Goal: Task Accomplishment & Management: Manage account settings

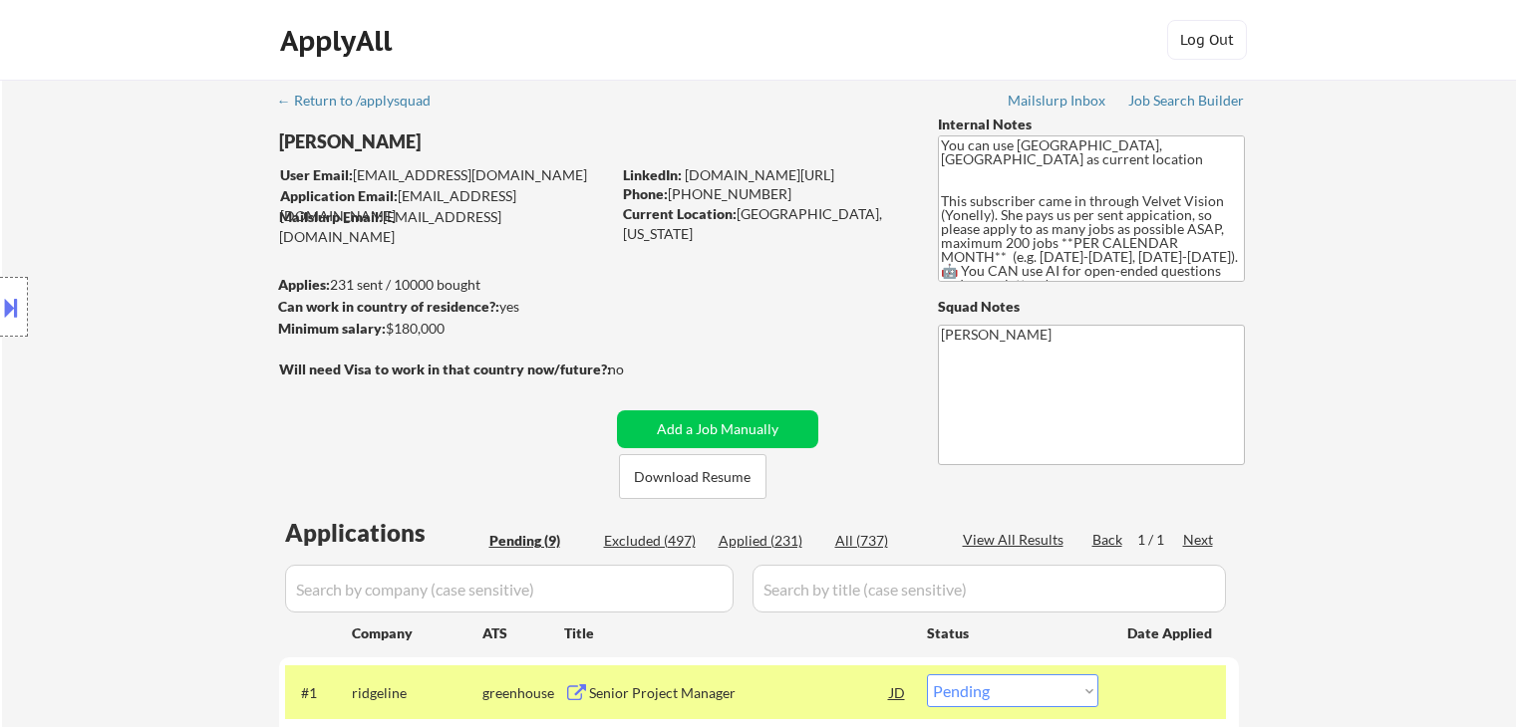
select select ""pending""
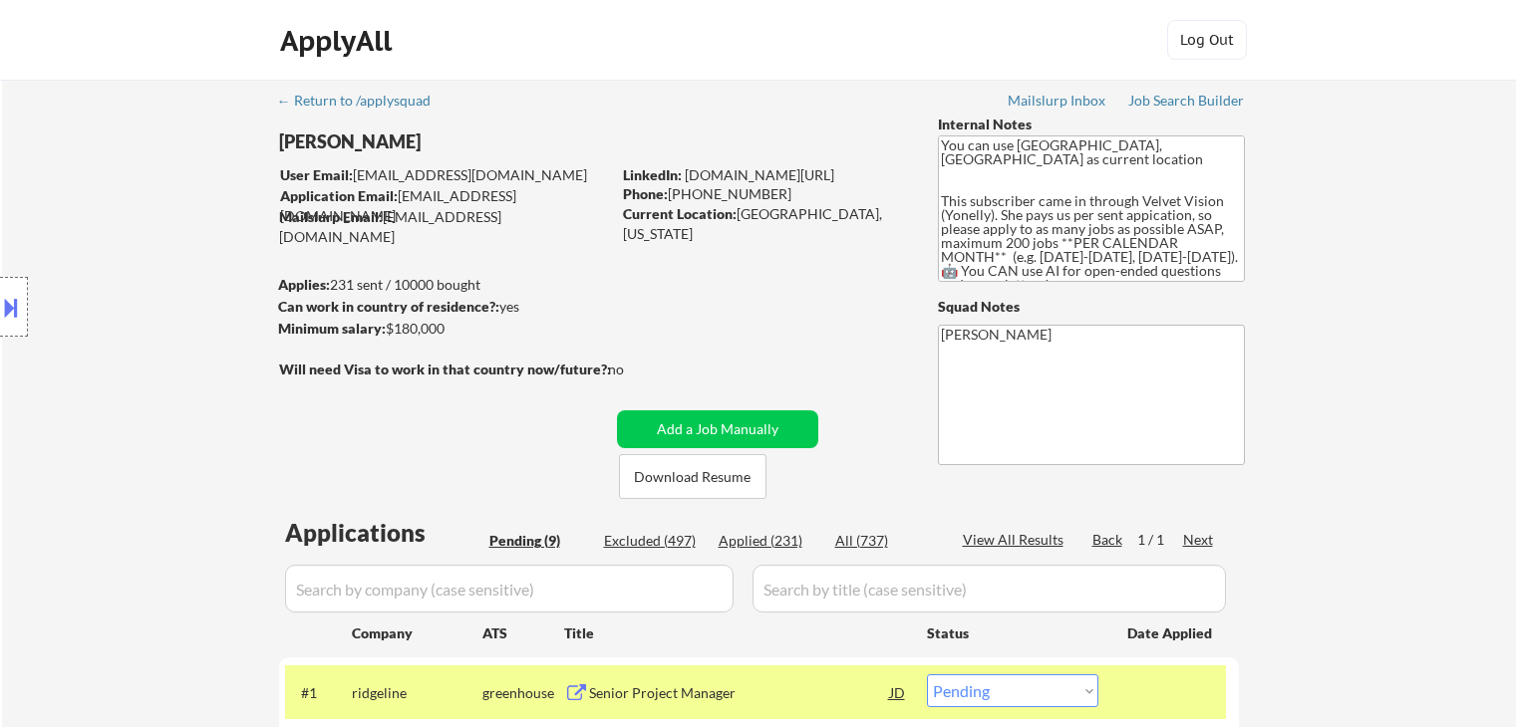
select select ""pending""
click at [73, 420] on div "Location Inclusions:" at bounding box center [178, 308] width 357 height 370
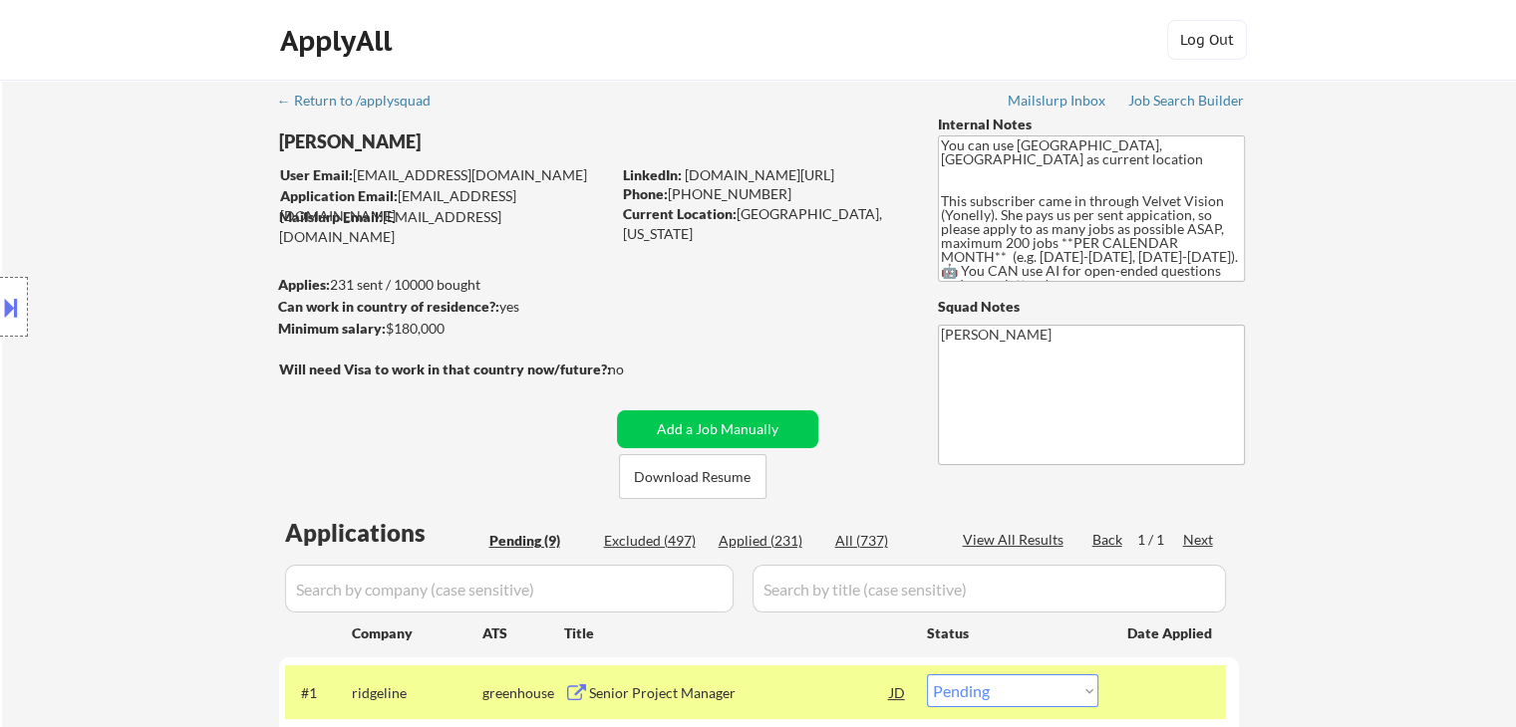
click at [163, 318] on div "Location Inclusions:" at bounding box center [178, 308] width 357 height 370
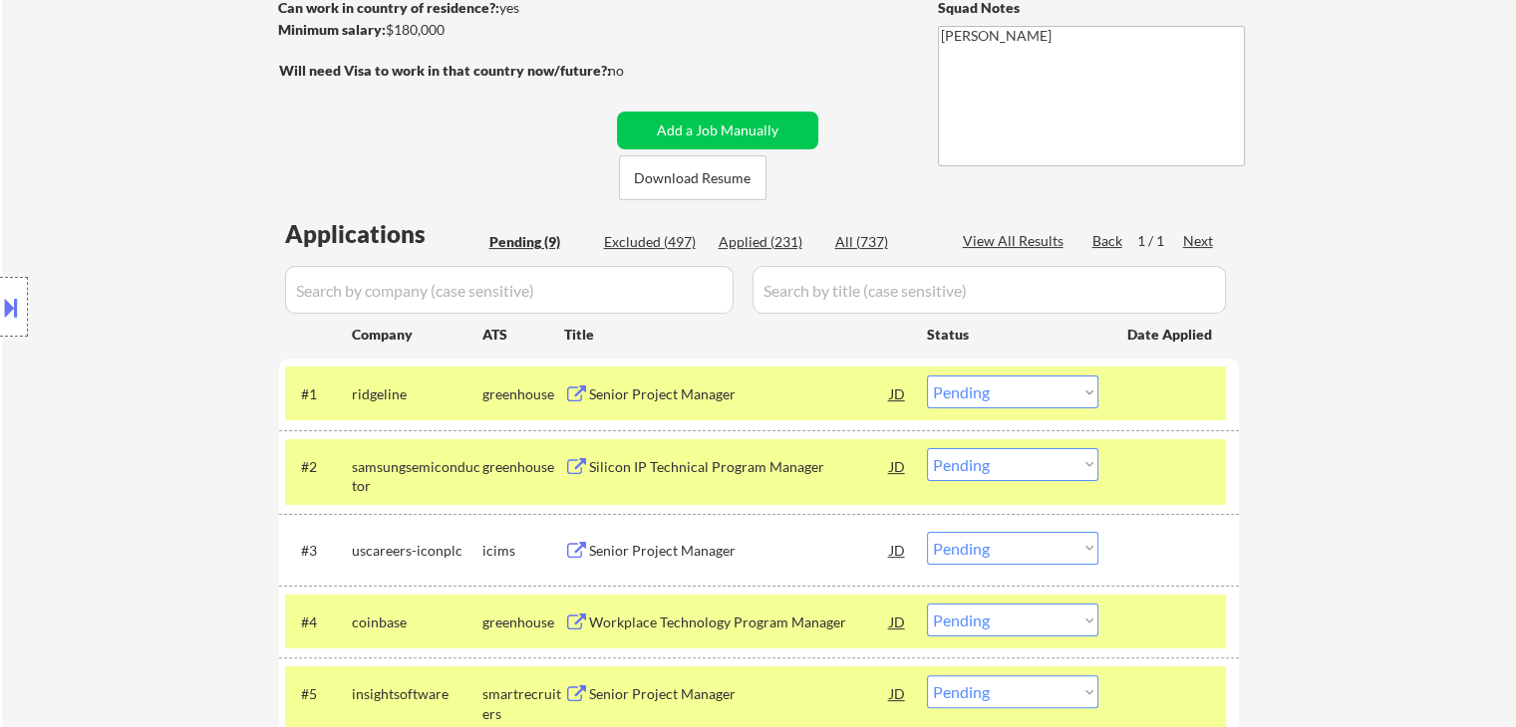
click at [0, 314] on button at bounding box center [11, 307] width 22 height 33
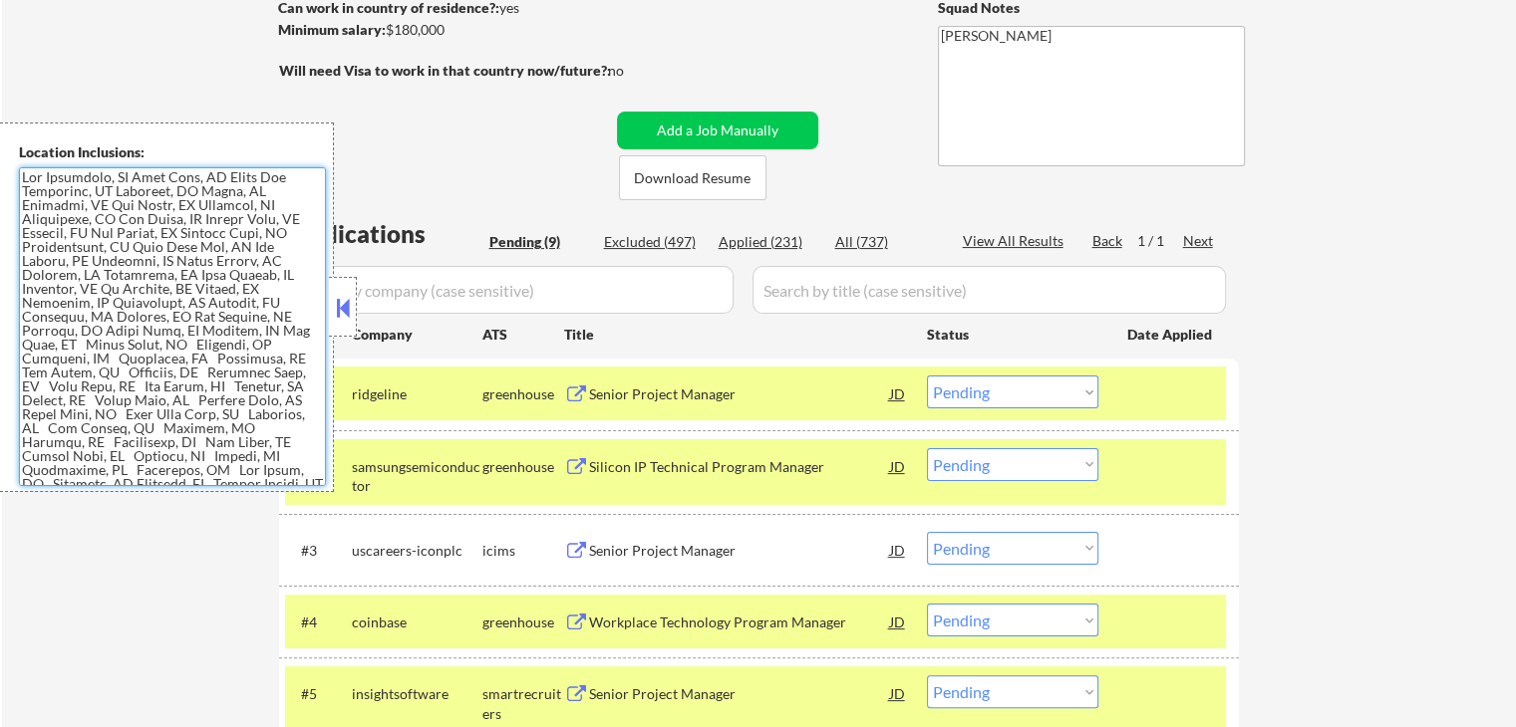
drag, startPoint x: 145, startPoint y: 336, endPoint x: 223, endPoint y: 347, distance: 78.5
click at [156, 336] on textarea at bounding box center [172, 326] width 307 height 319
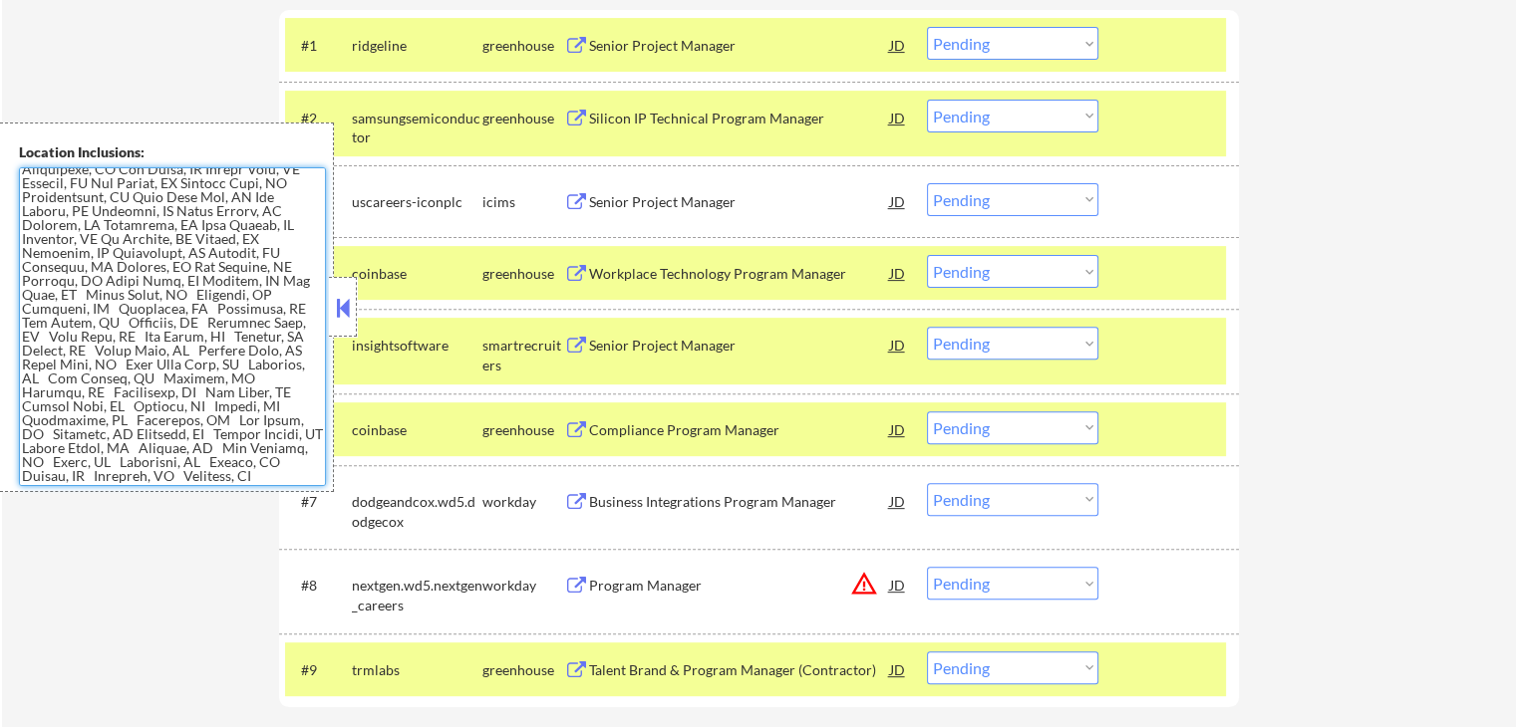
scroll to position [698, 0]
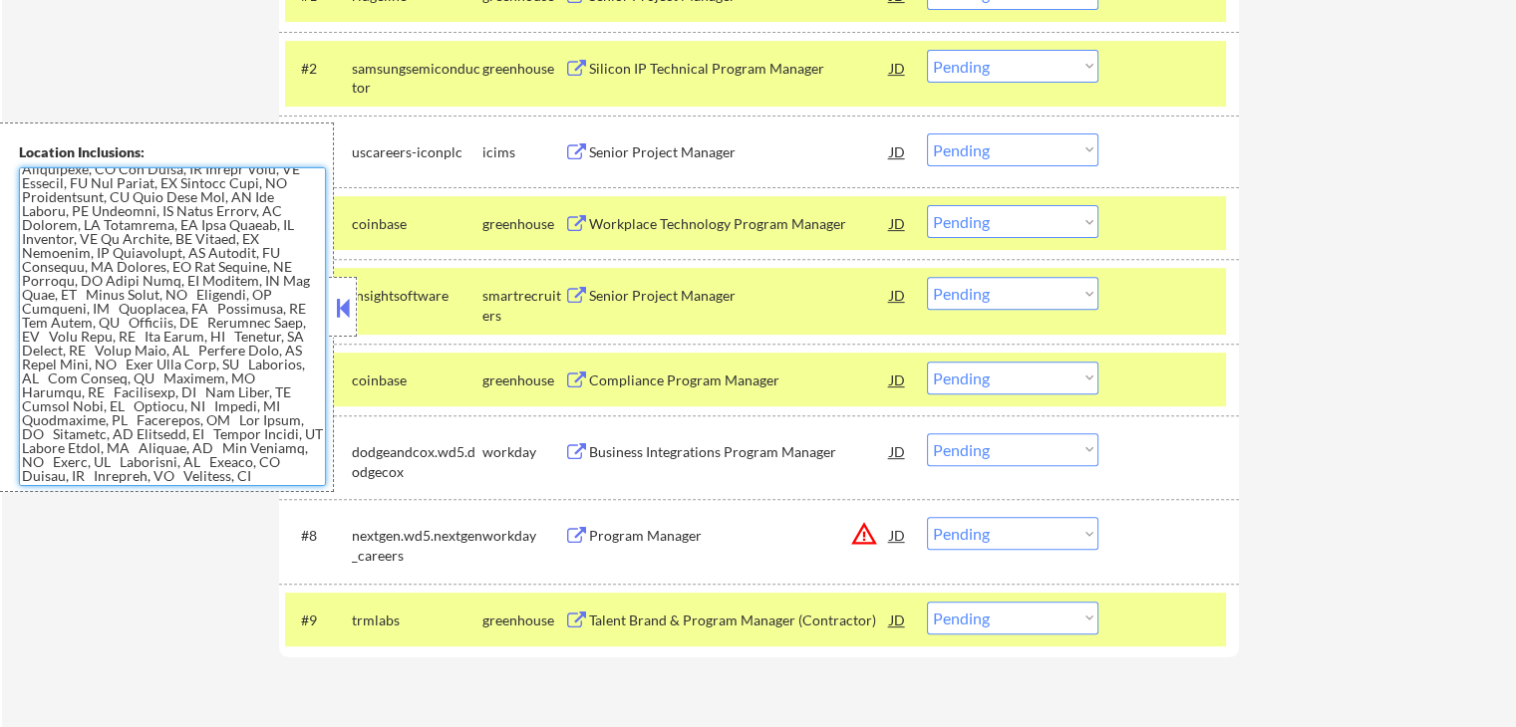
click at [130, 358] on textarea at bounding box center [172, 326] width 307 height 319
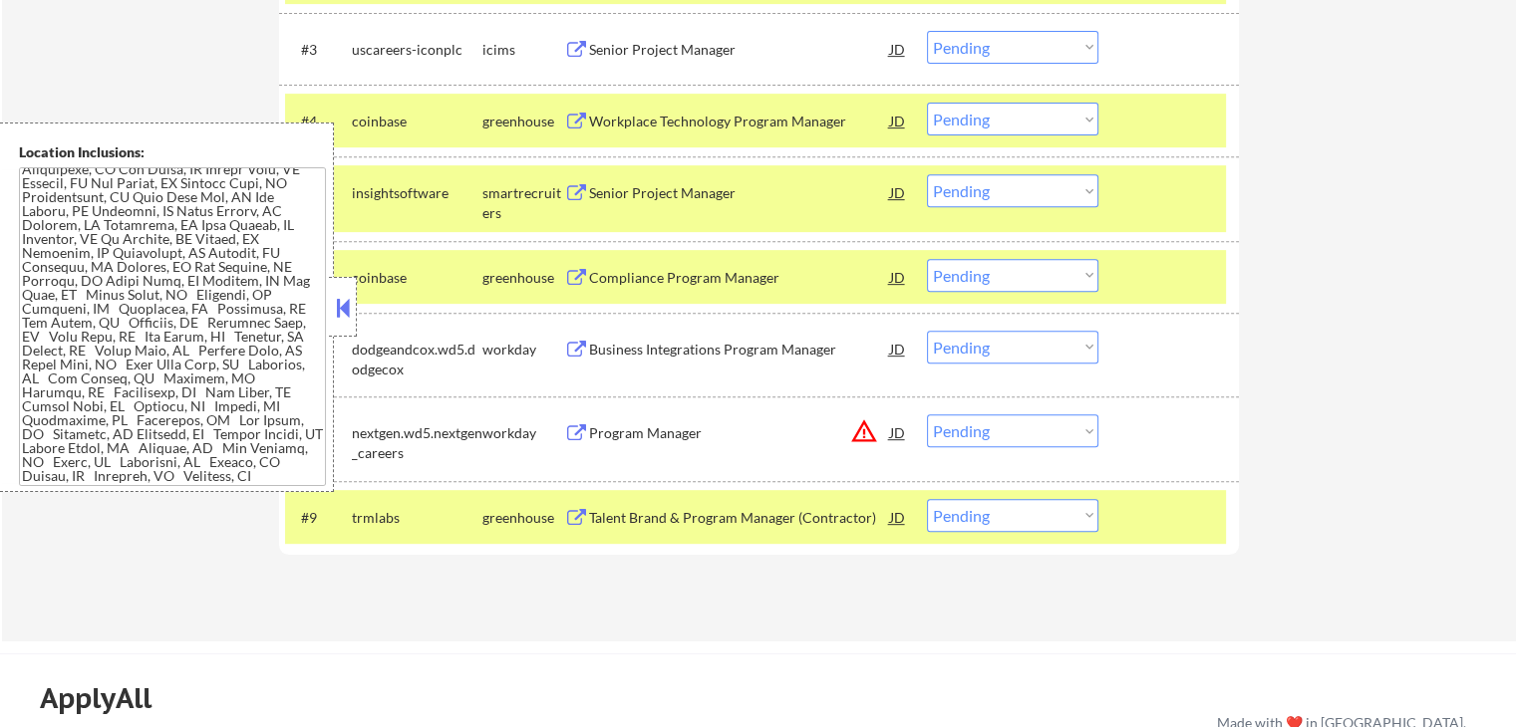
scroll to position [829, 0]
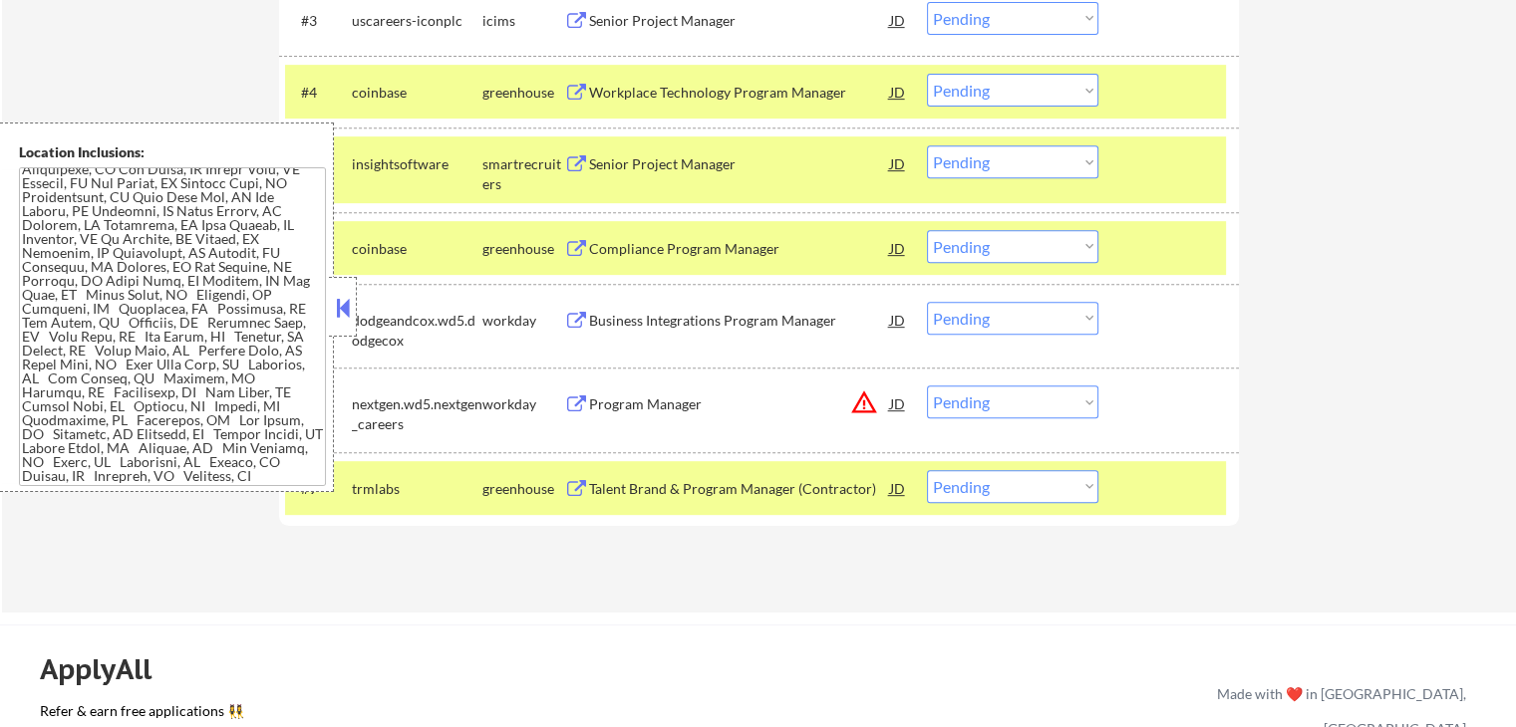
drag, startPoint x: 991, startPoint y: 166, endPoint x: 988, endPoint y: 200, distance: 34.0
click at [991, 166] on select "Choose an option... Pending Applied Excluded (Questions) Excluded (Expired) Exc…" at bounding box center [1012, 161] width 171 height 33
click at [971, 165] on select "Choose an option... Pending Applied Excluded (Questions) Excluded (Expired) Exc…" at bounding box center [1012, 161] width 171 height 33
click at [927, 145] on select "Choose an option... Pending Applied Excluded (Questions) Excluded (Expired) Exc…" at bounding box center [1012, 161] width 171 height 33
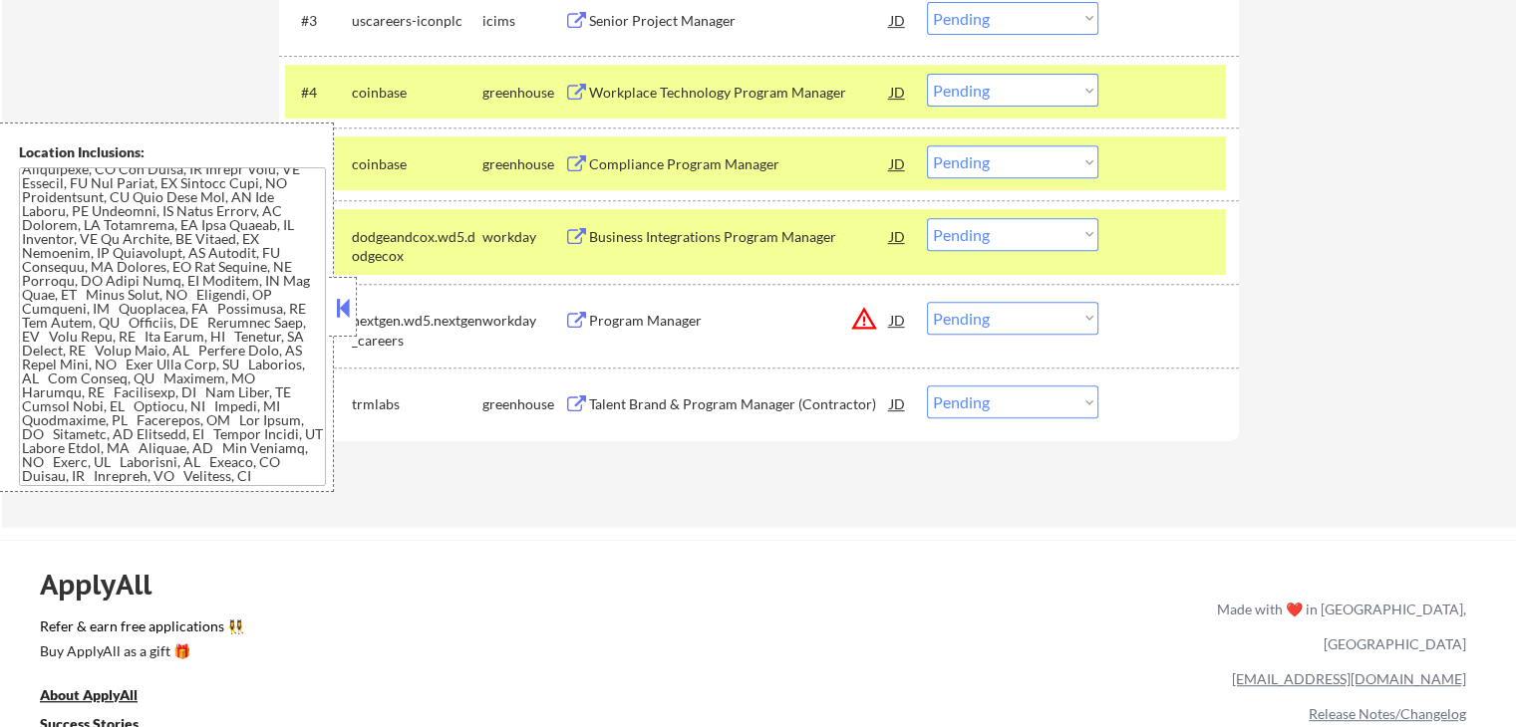
drag, startPoint x: 345, startPoint y: 304, endPoint x: 400, endPoint y: 228, distance: 93.5
click at [344, 288] on div at bounding box center [343, 307] width 28 height 60
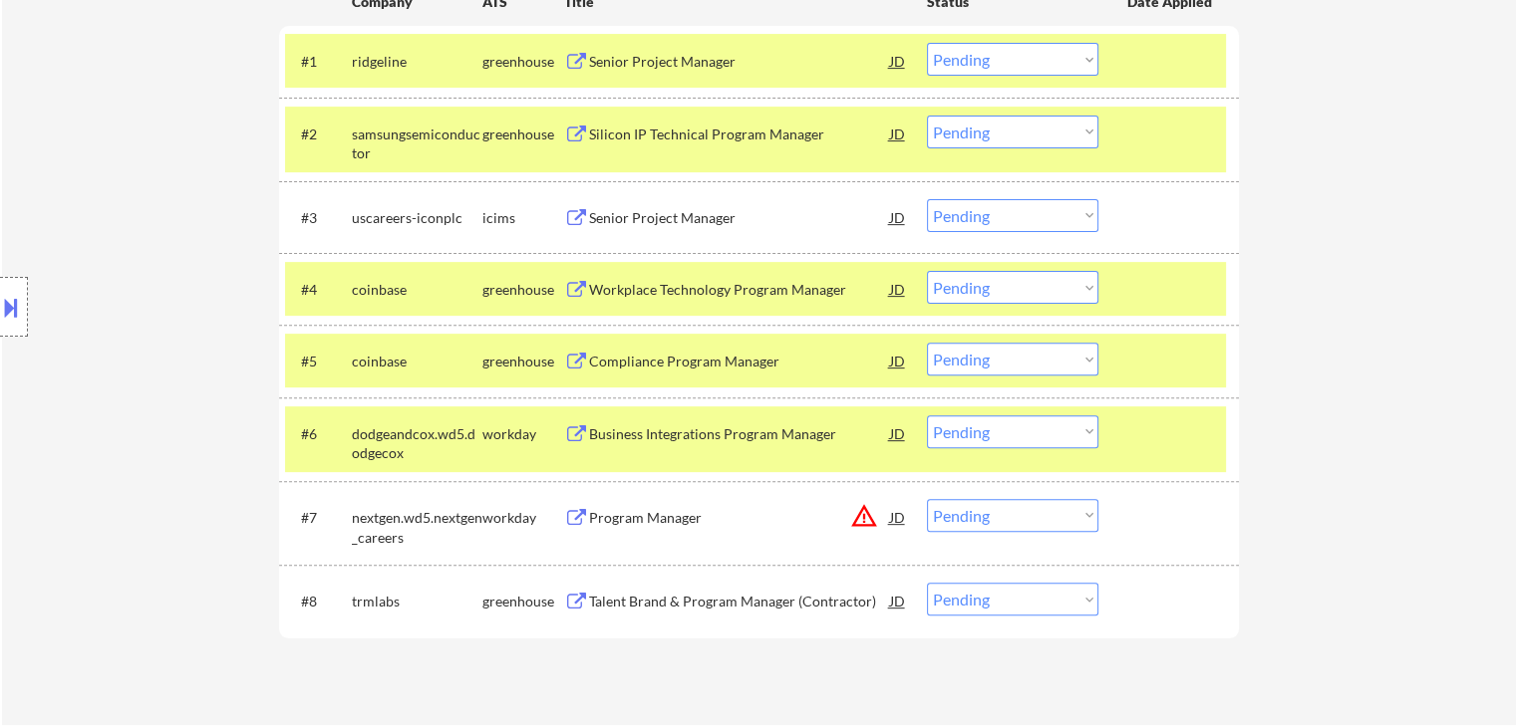
scroll to position [630, 0]
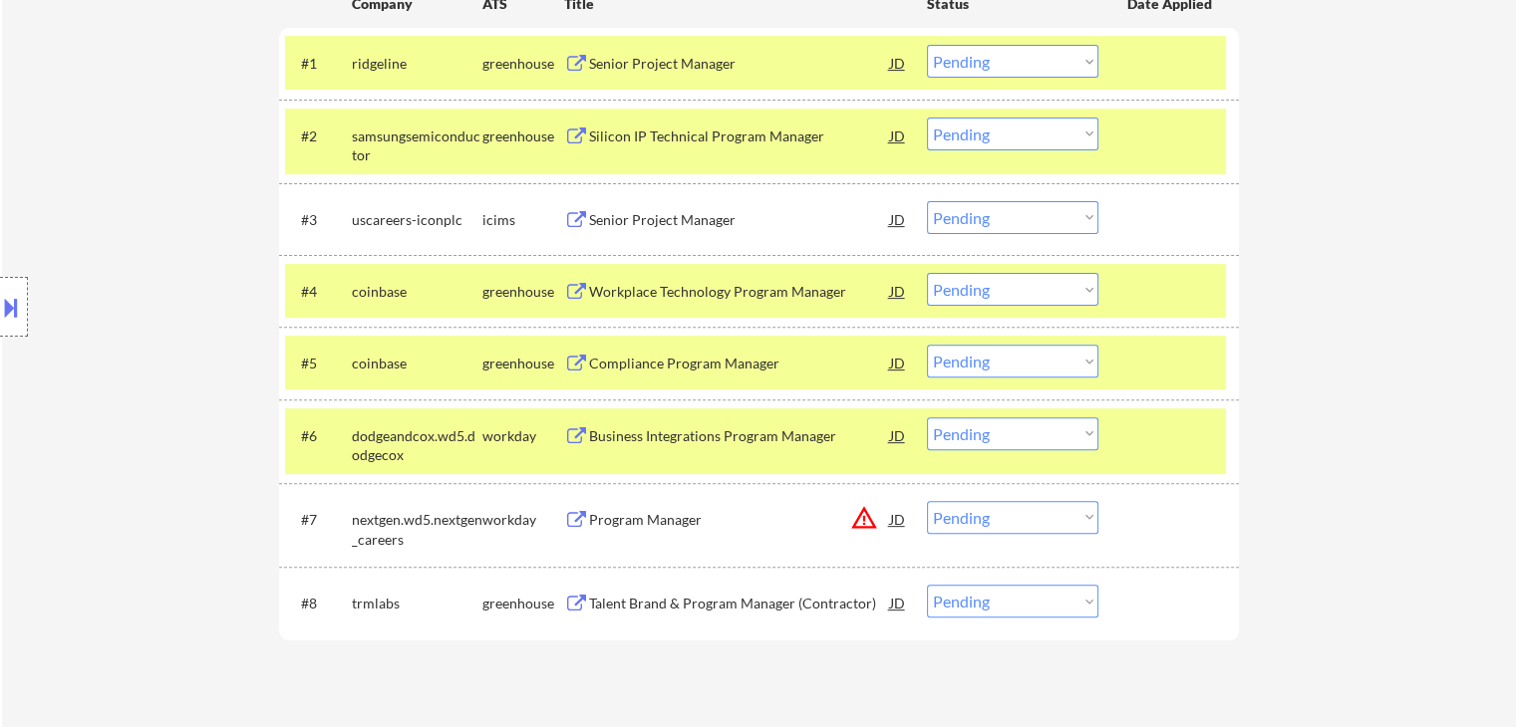
click at [998, 350] on select "Choose an option... Pending Applied Excluded (Questions) Excluded (Expired) Exc…" at bounding box center [1012, 361] width 171 height 33
click at [927, 345] on select "Choose an option... Pending Applied Excluded (Questions) Excluded (Expired) Exc…" at bounding box center [1012, 361] width 171 height 33
select select ""pending""
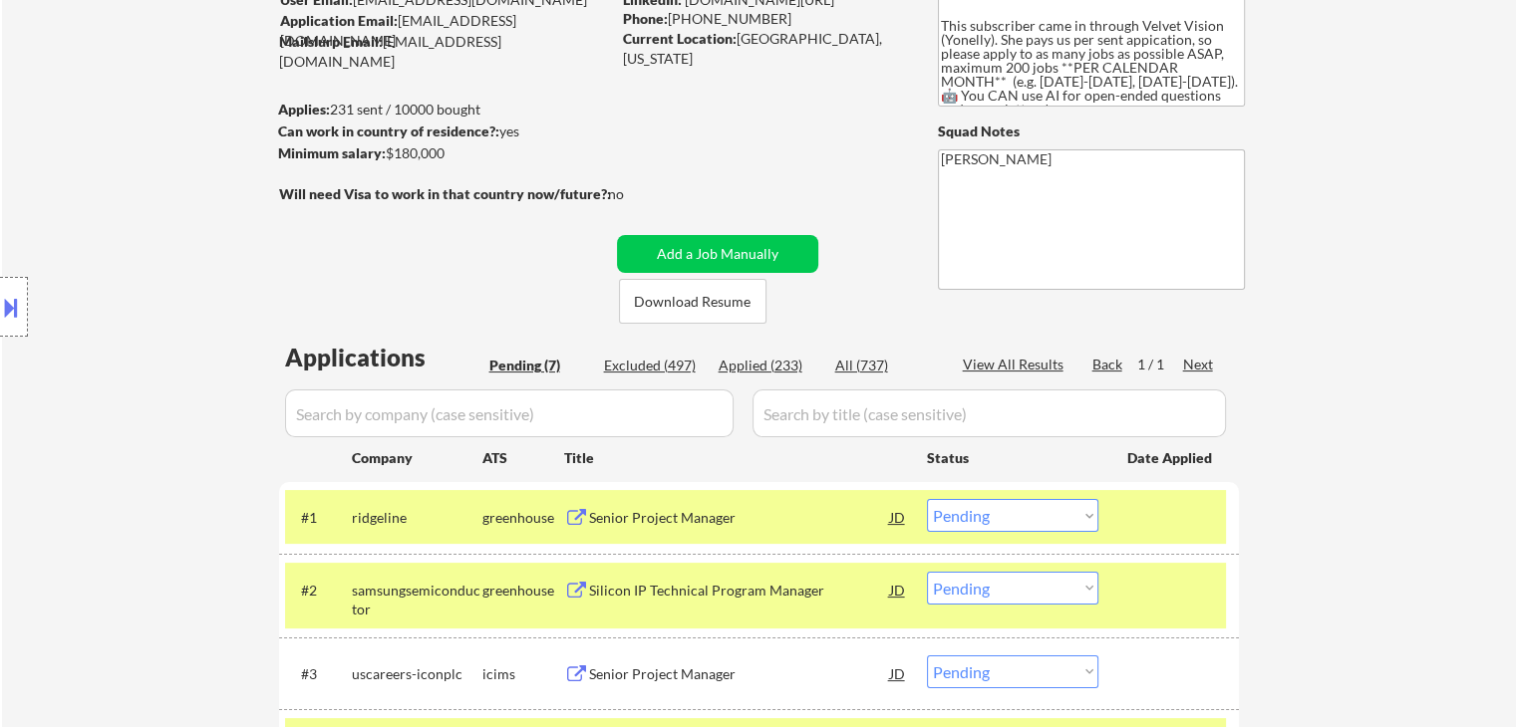
scroll to position [199, 0]
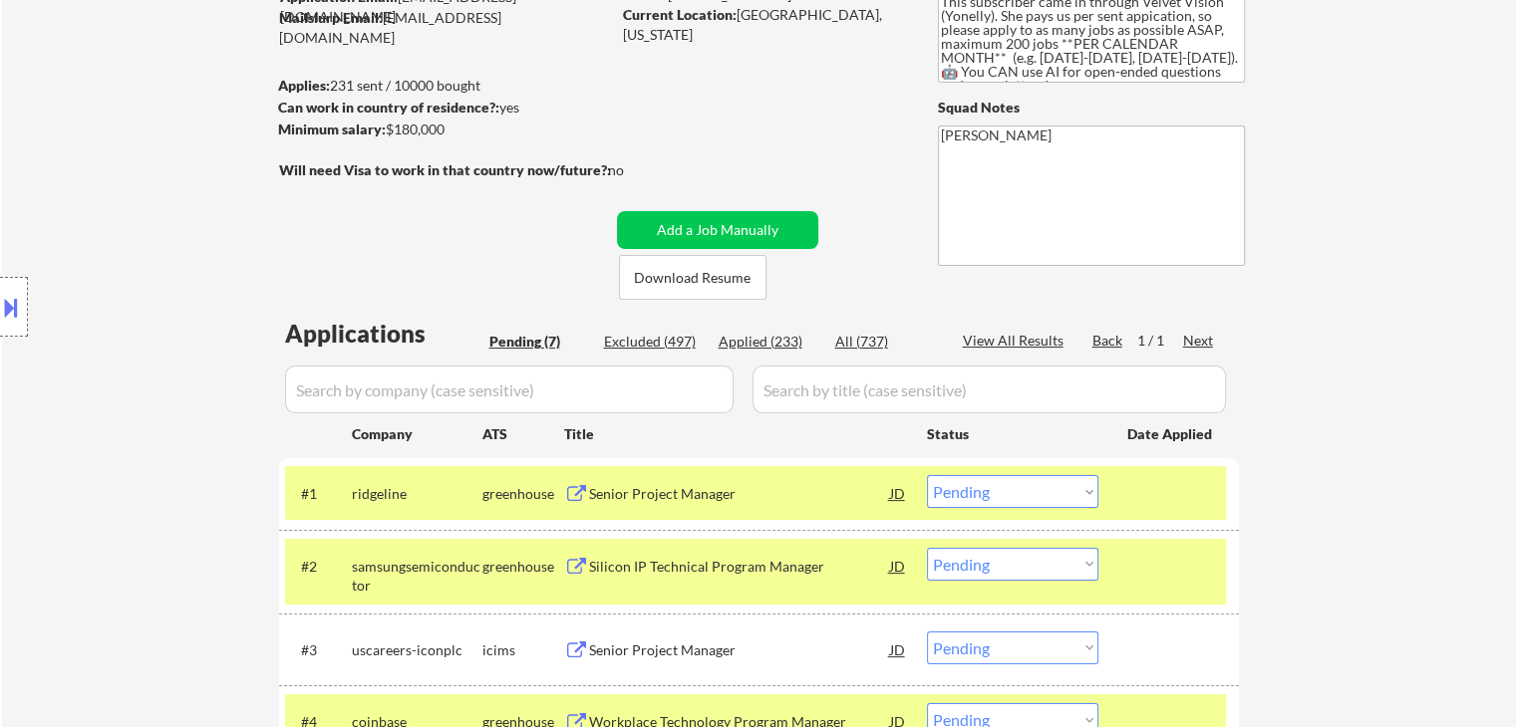
click at [753, 337] on div "Applied (233)" at bounding box center [768, 342] width 100 height 20
select select ""applied""
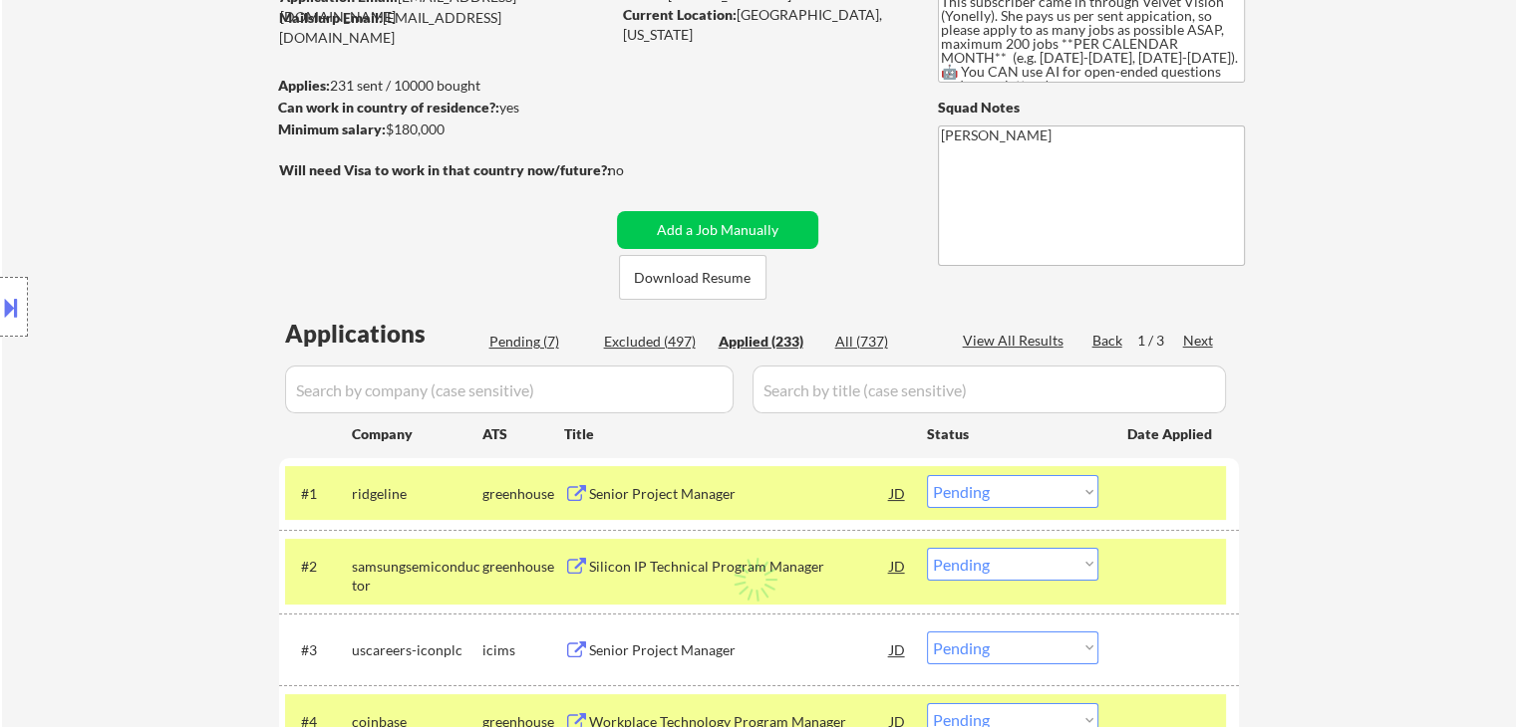
select select ""applied""
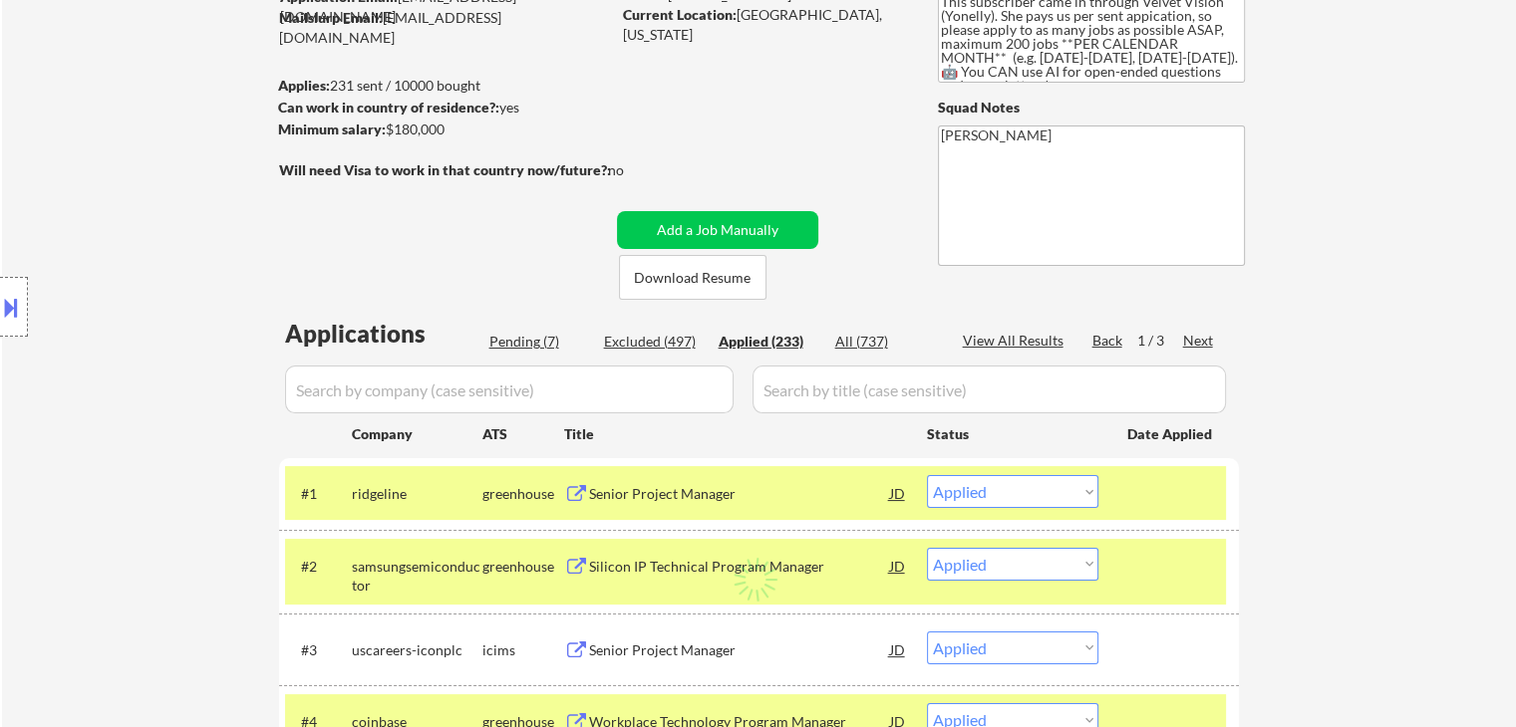
select select ""applied""
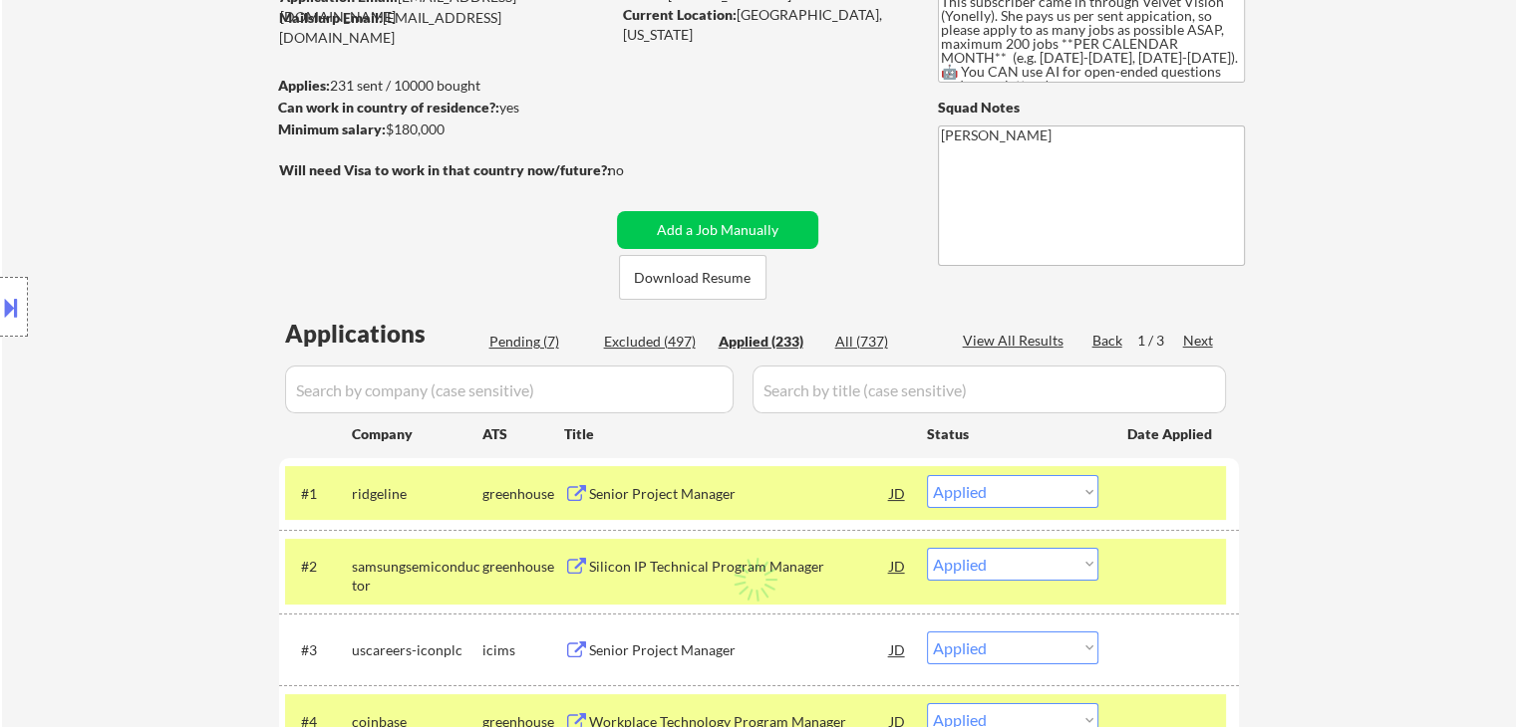
select select ""applied""
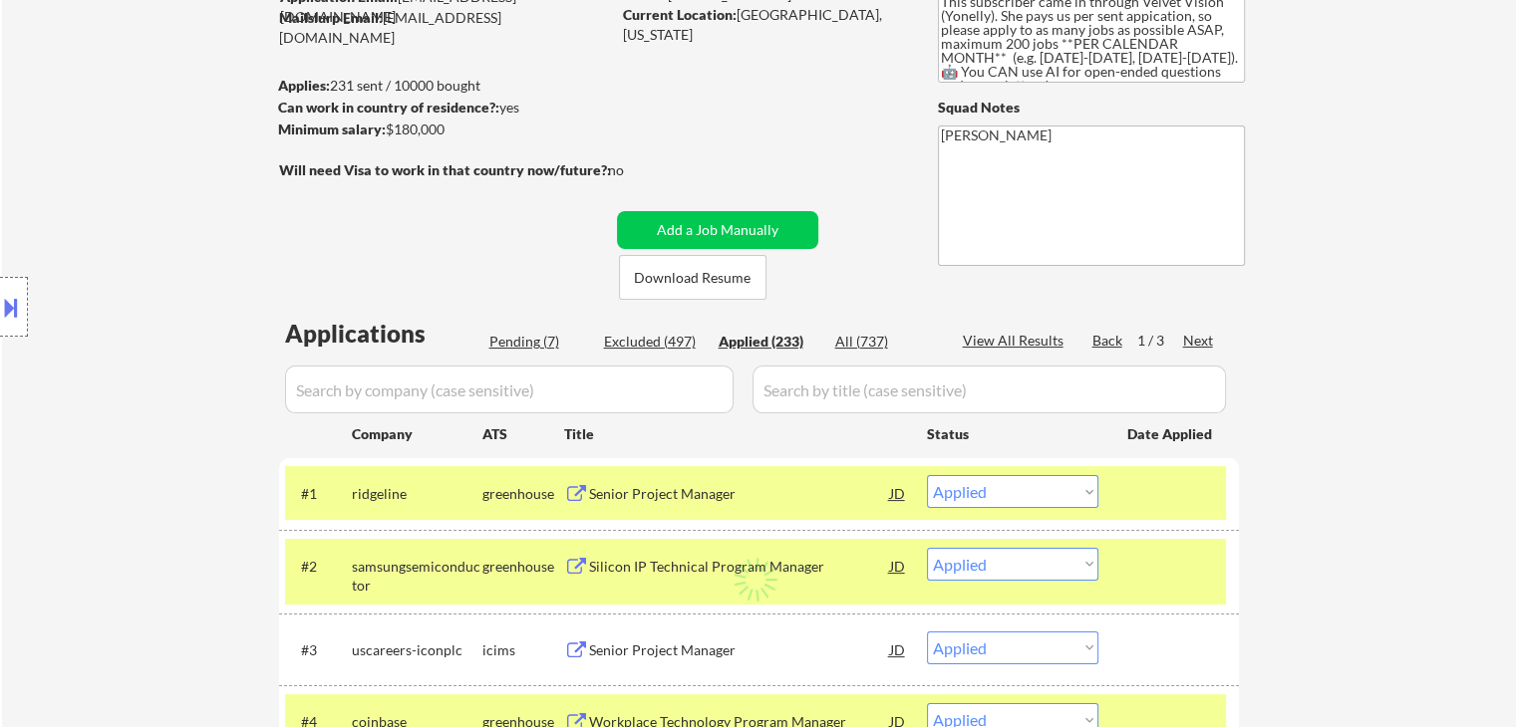
select select ""applied""
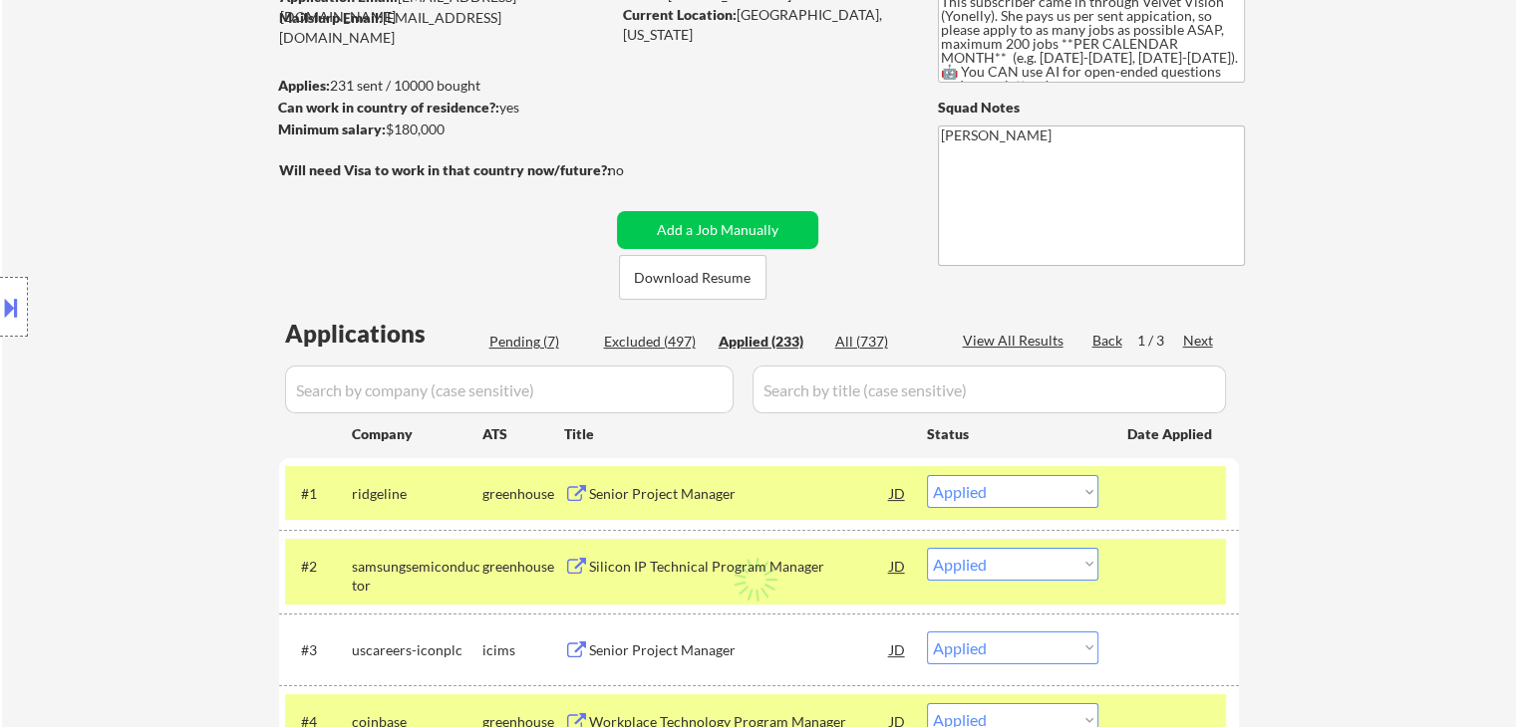
select select ""applied""
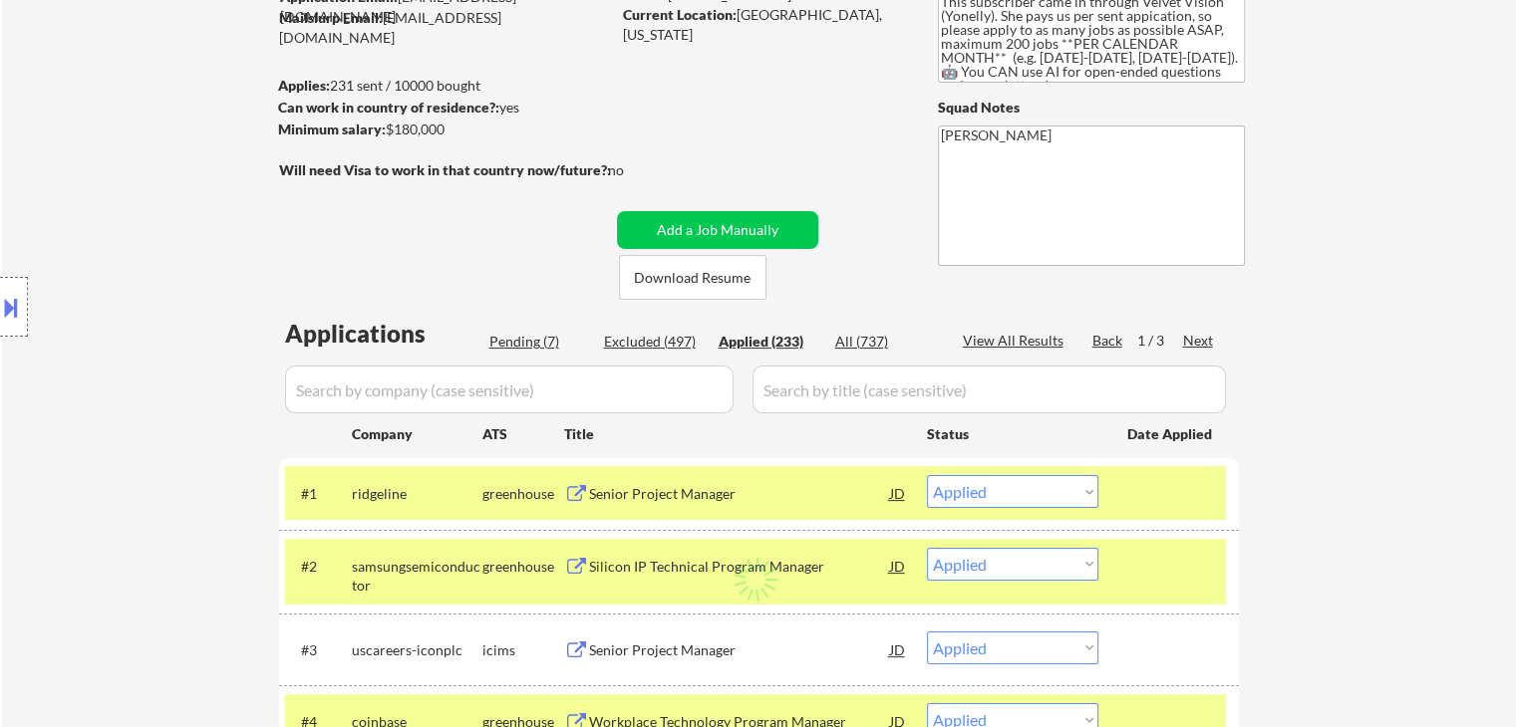
select select ""applied""
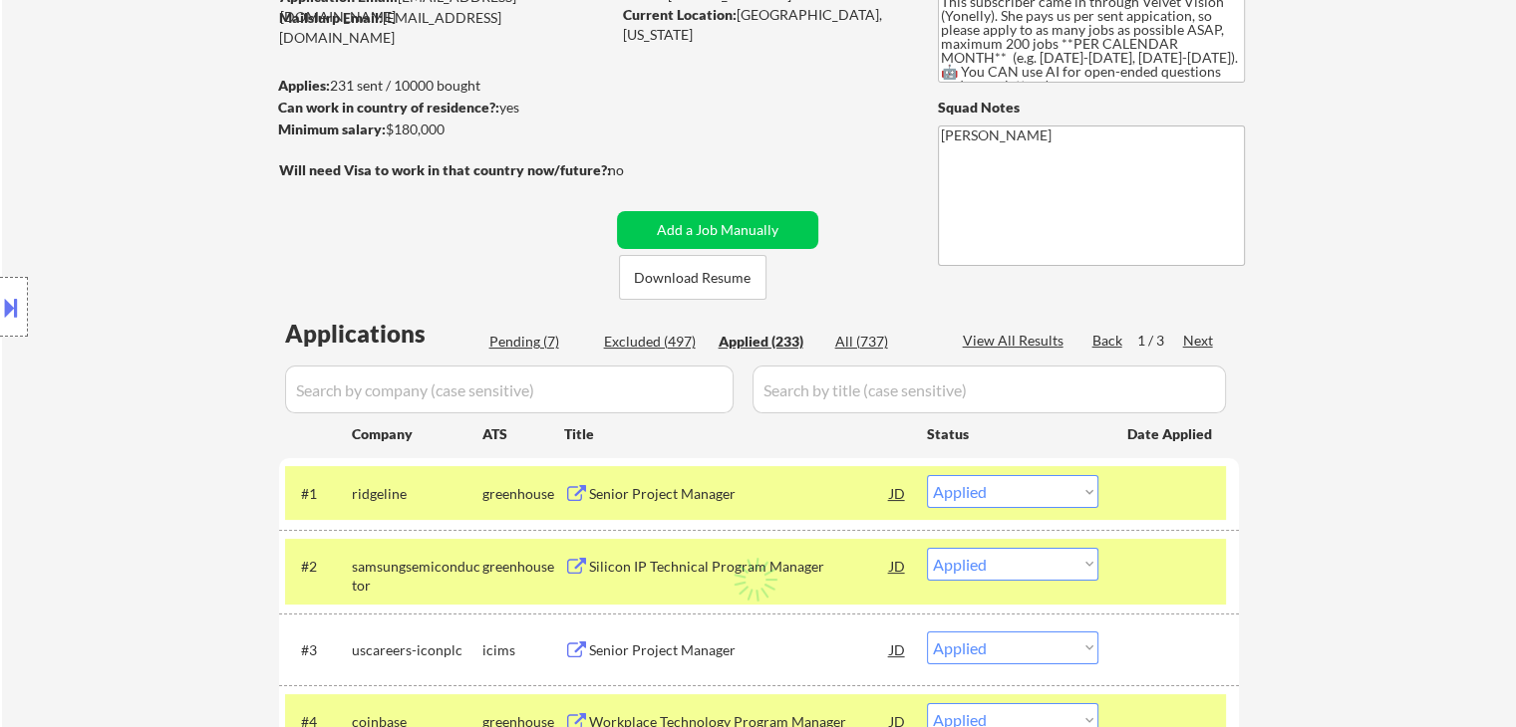
select select ""applied""
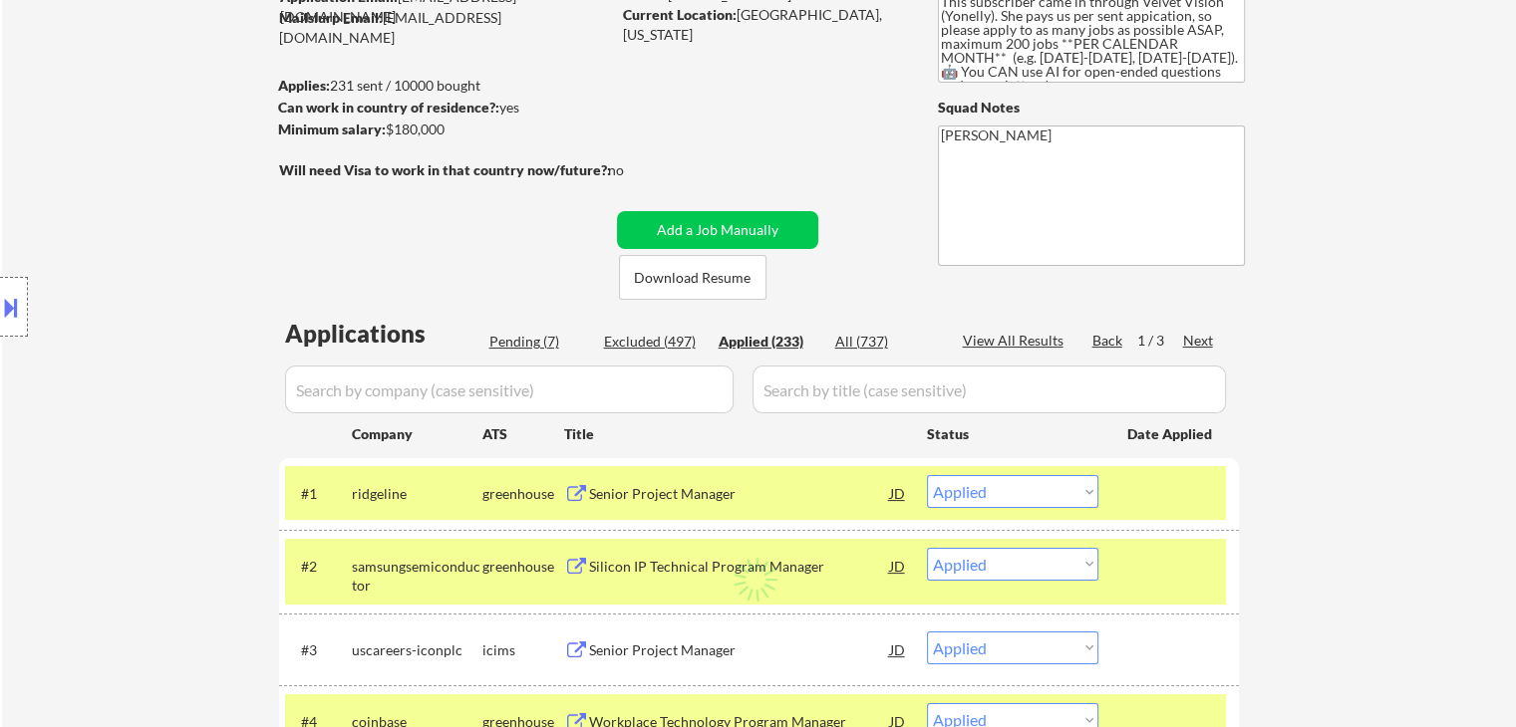
select select ""applied""
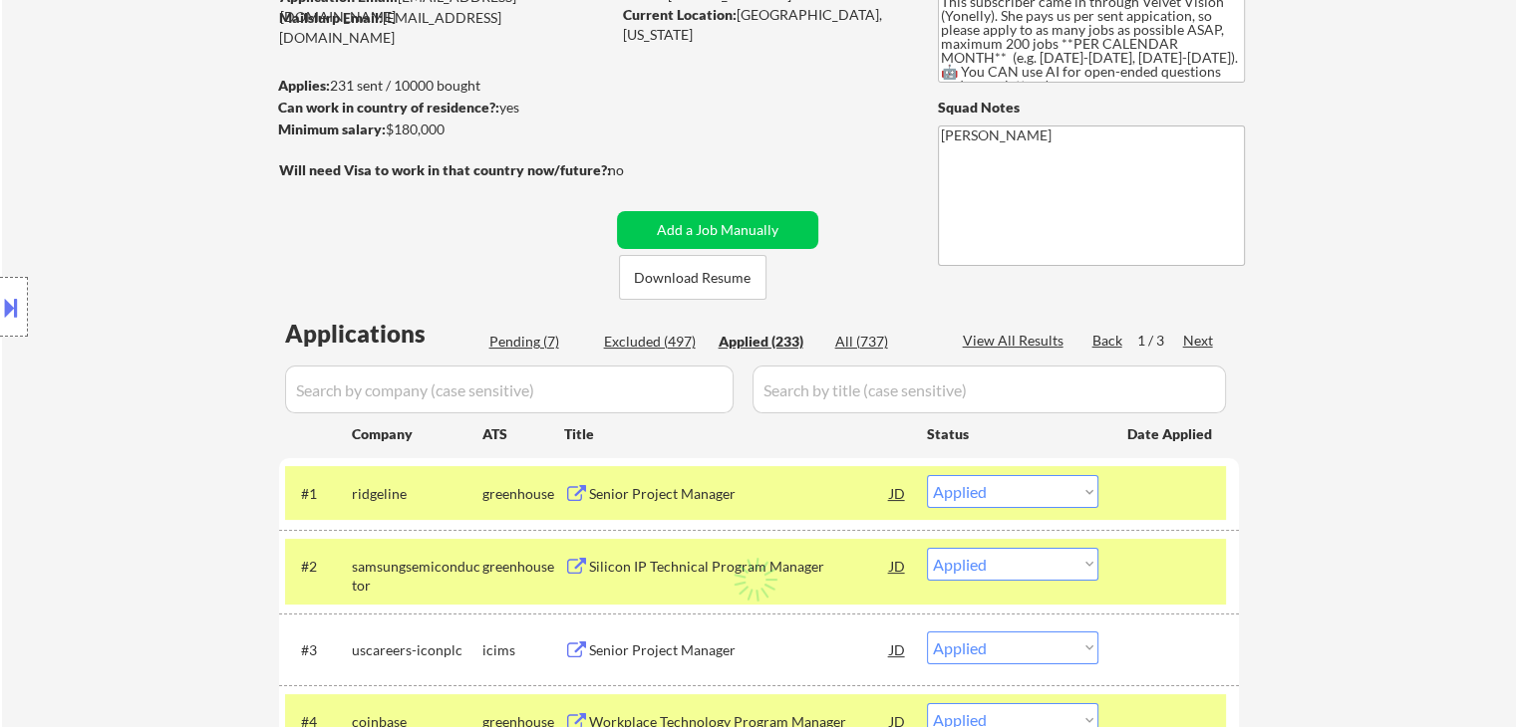
select select ""applied""
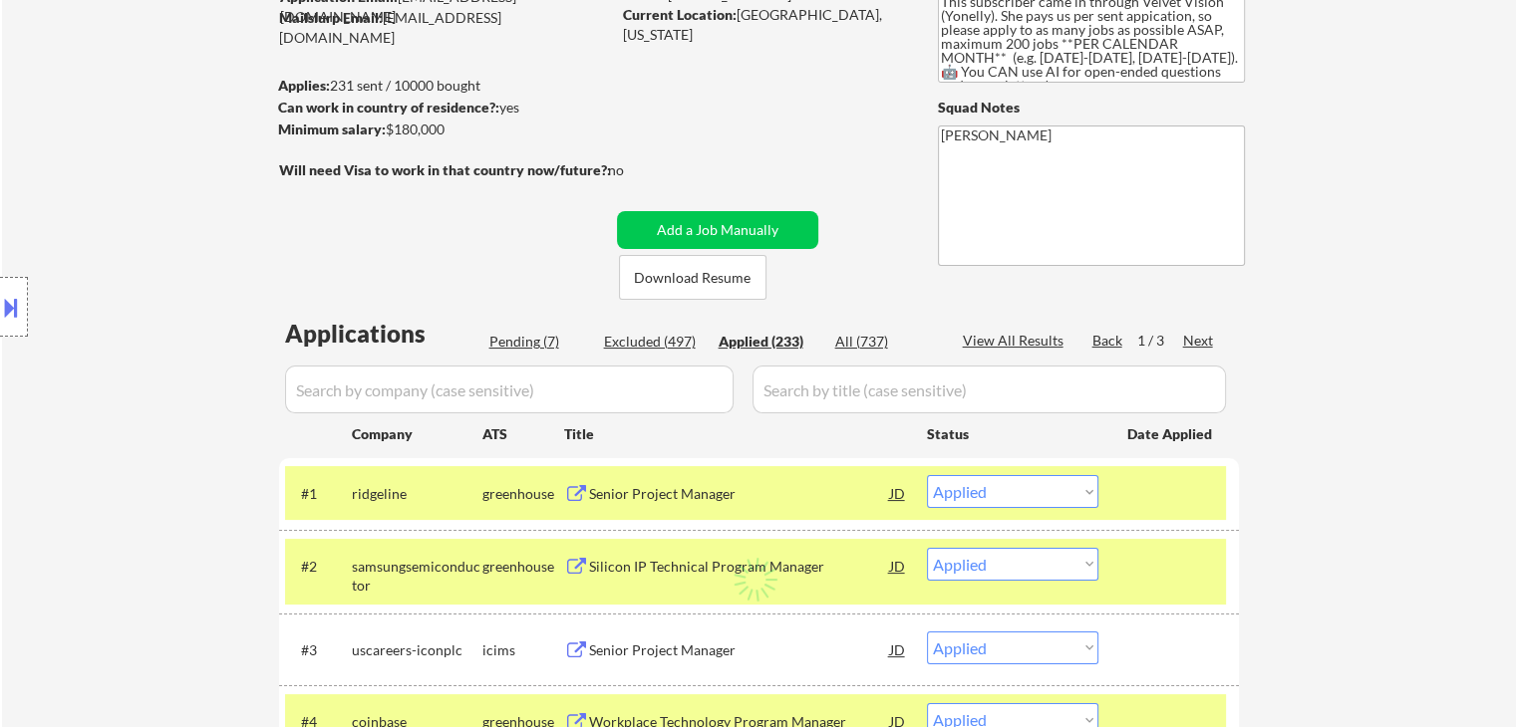
select select ""applied""
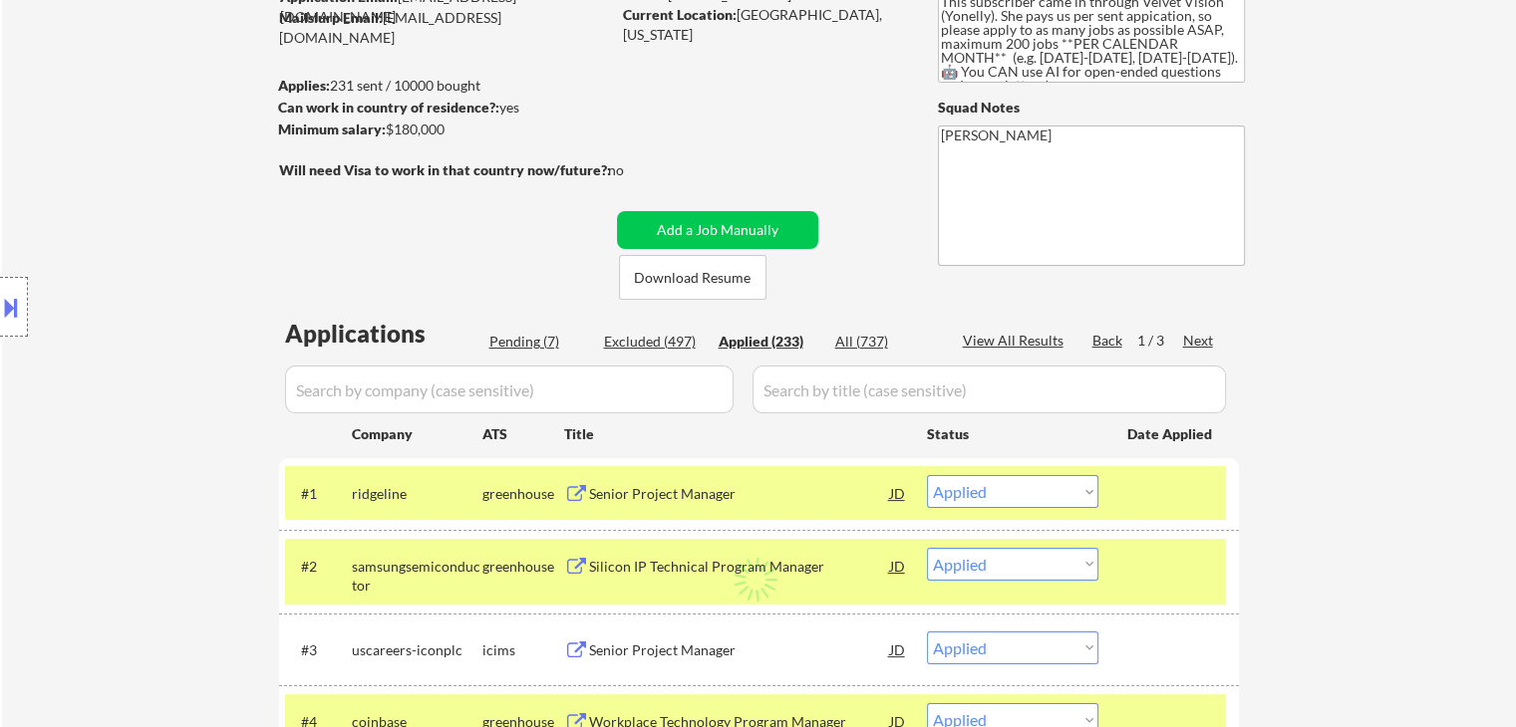
select select ""applied""
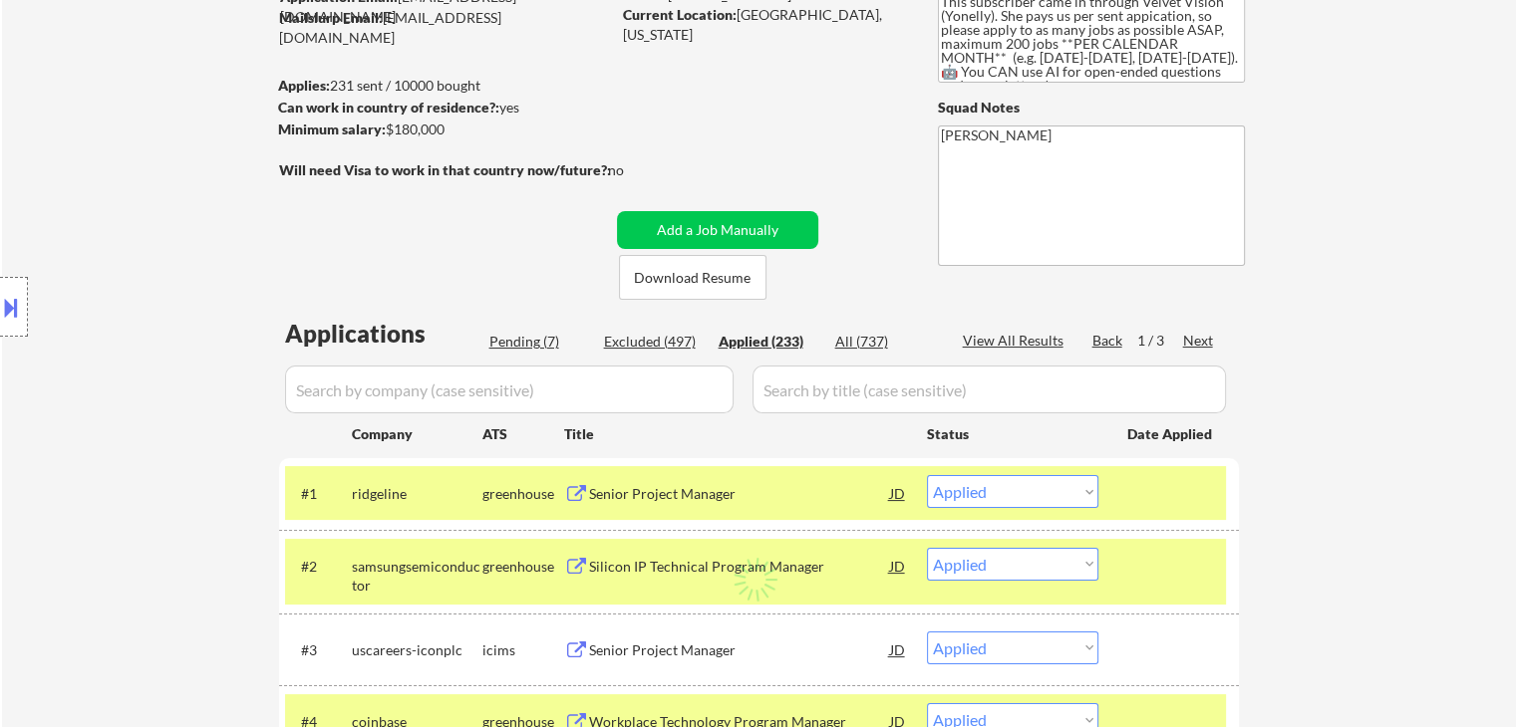
select select ""applied""
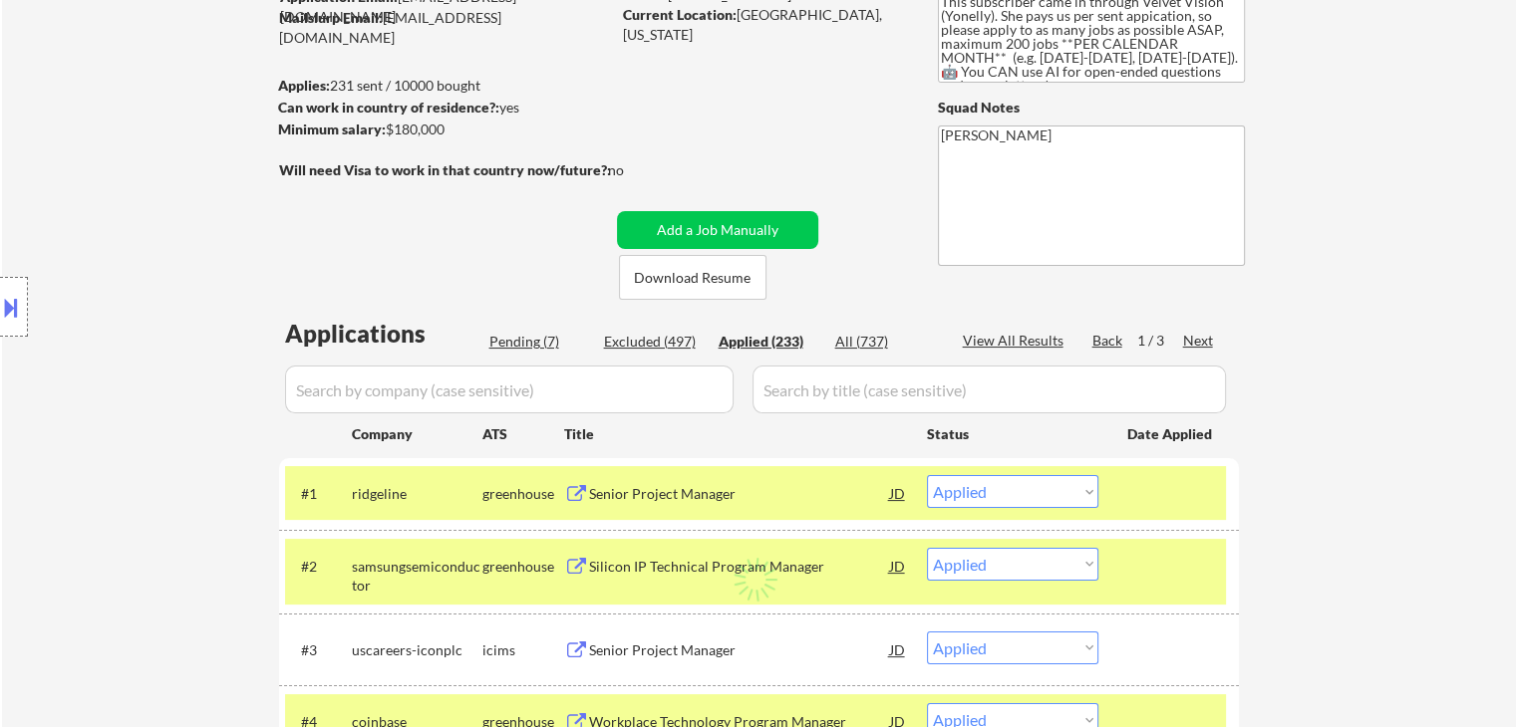
select select ""applied""
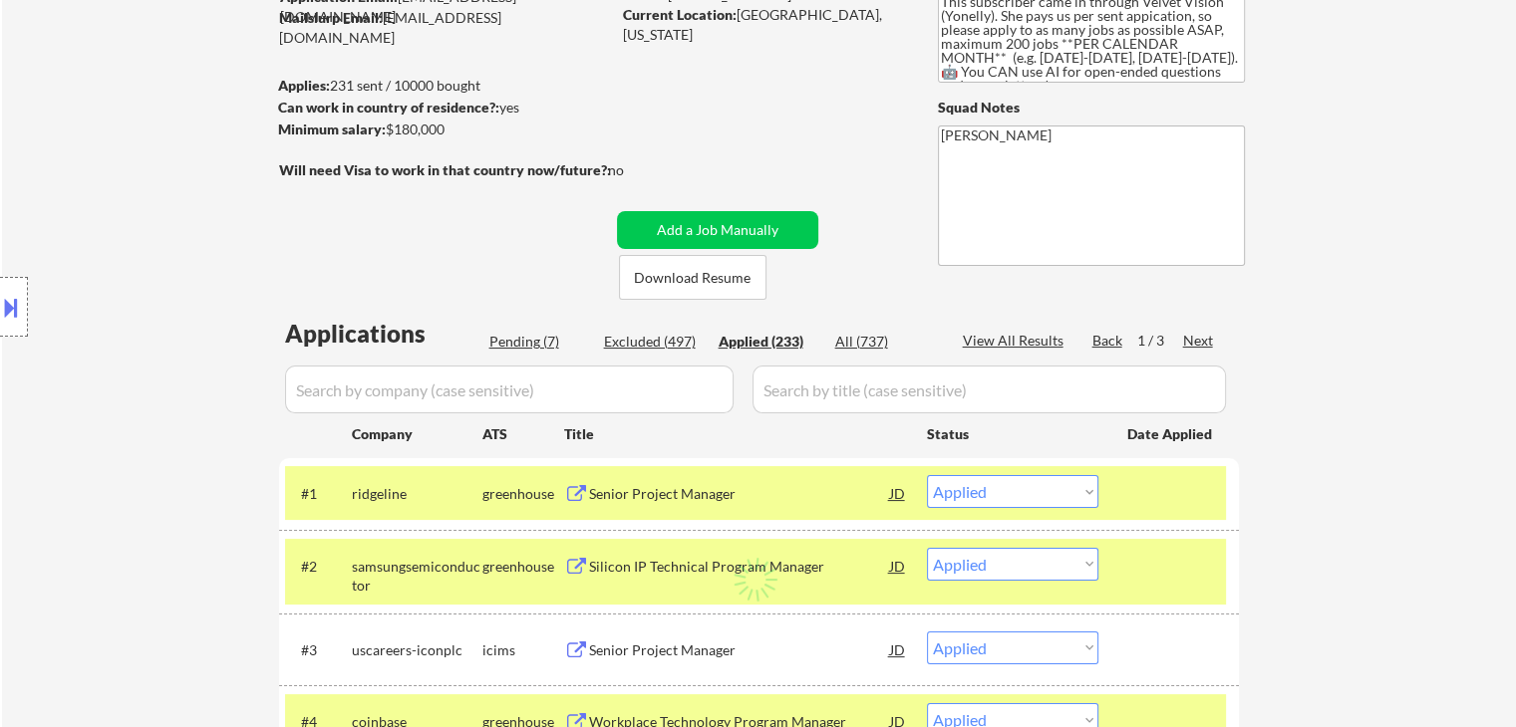
select select ""applied""
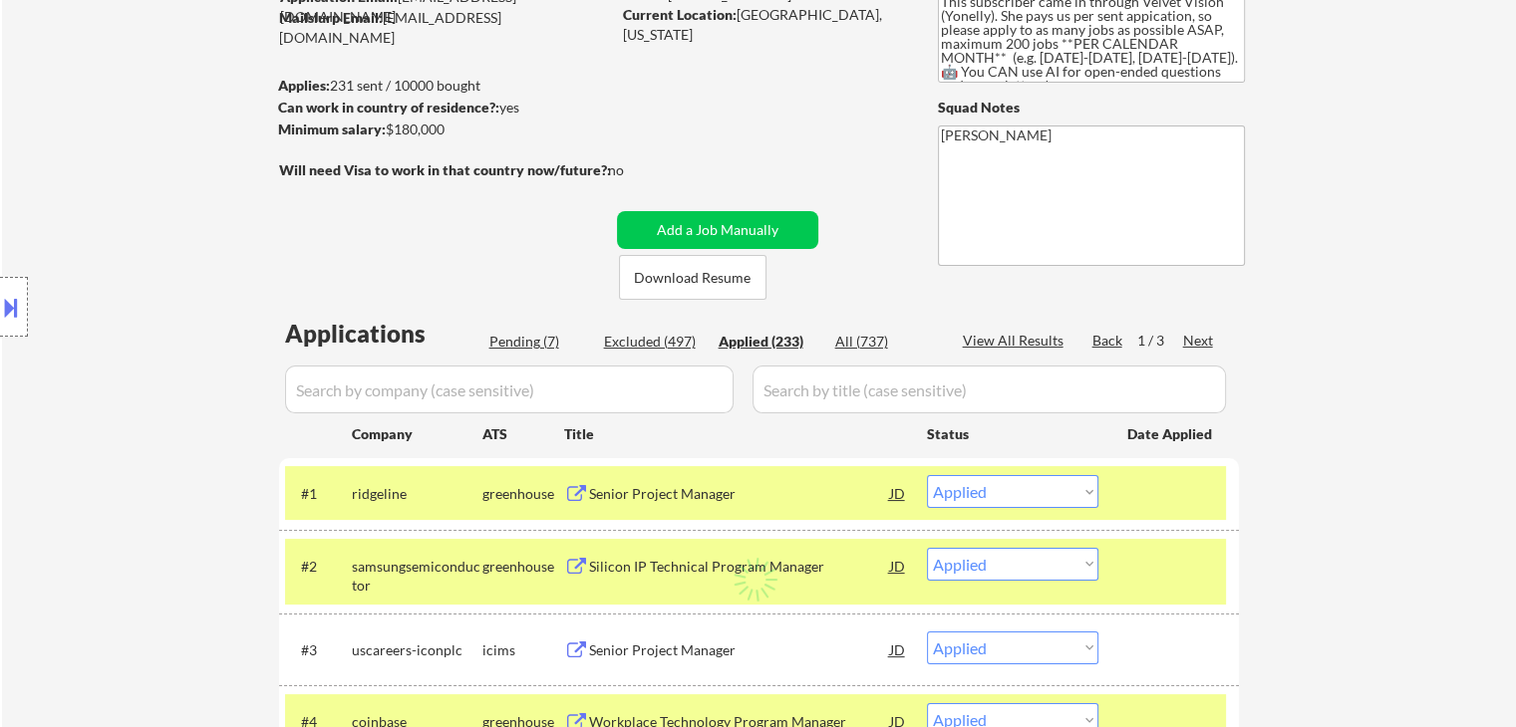
select select ""applied""
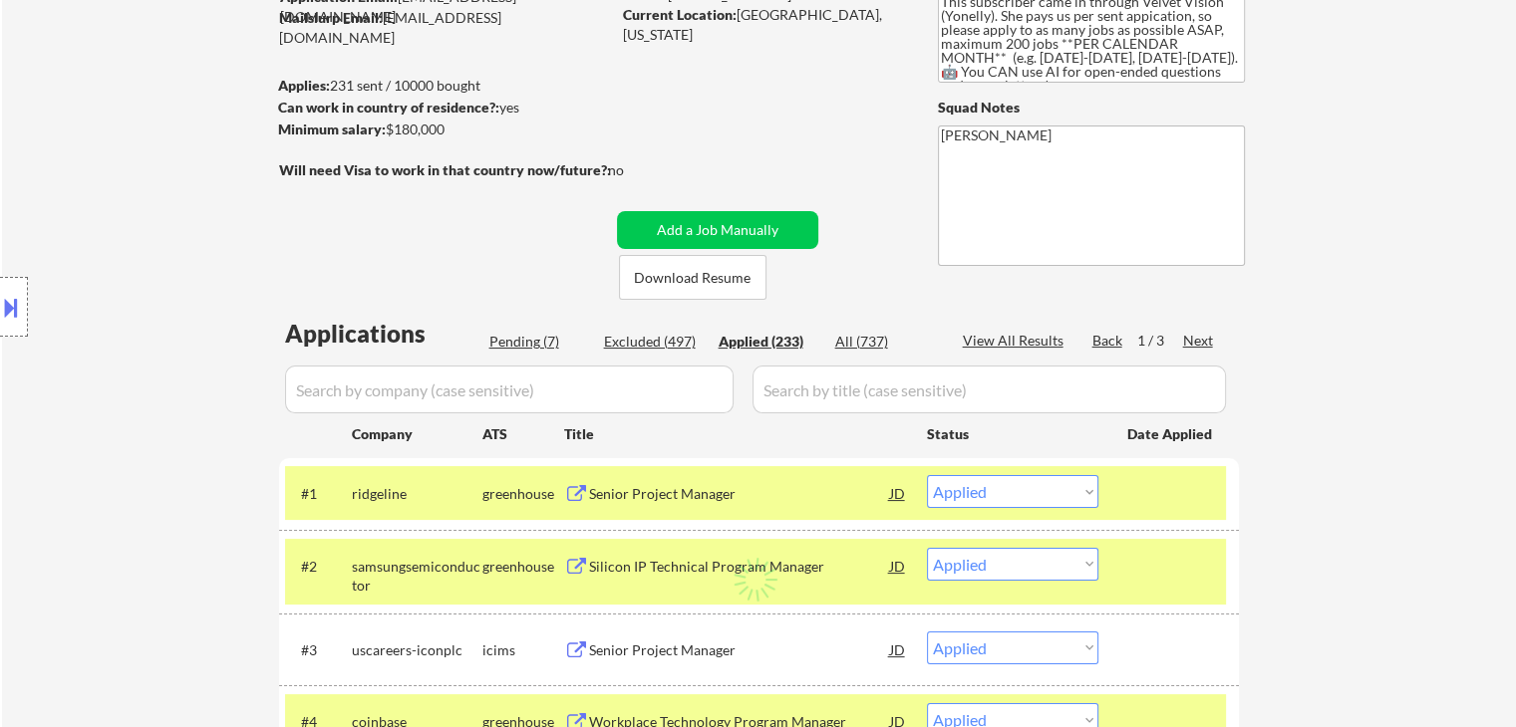
select select ""applied""
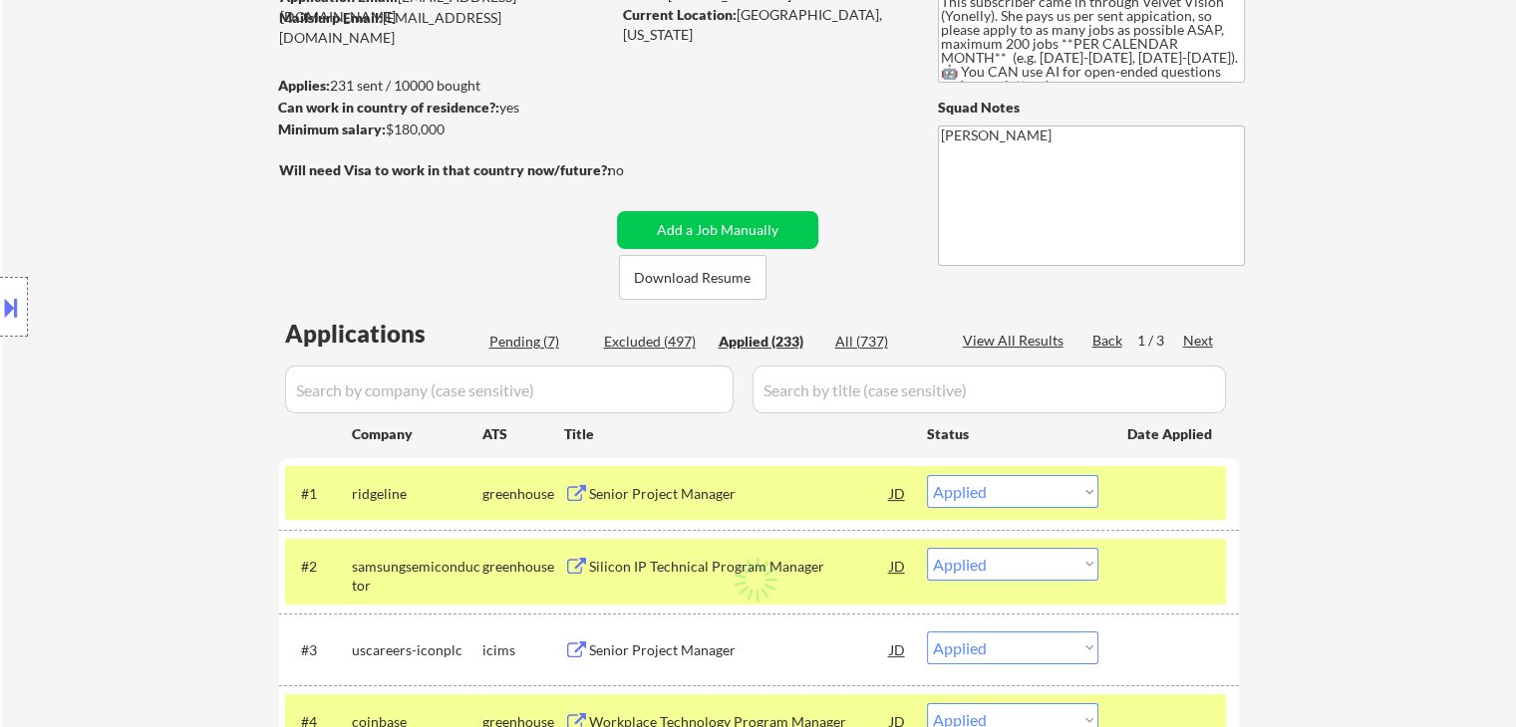
select select ""applied""
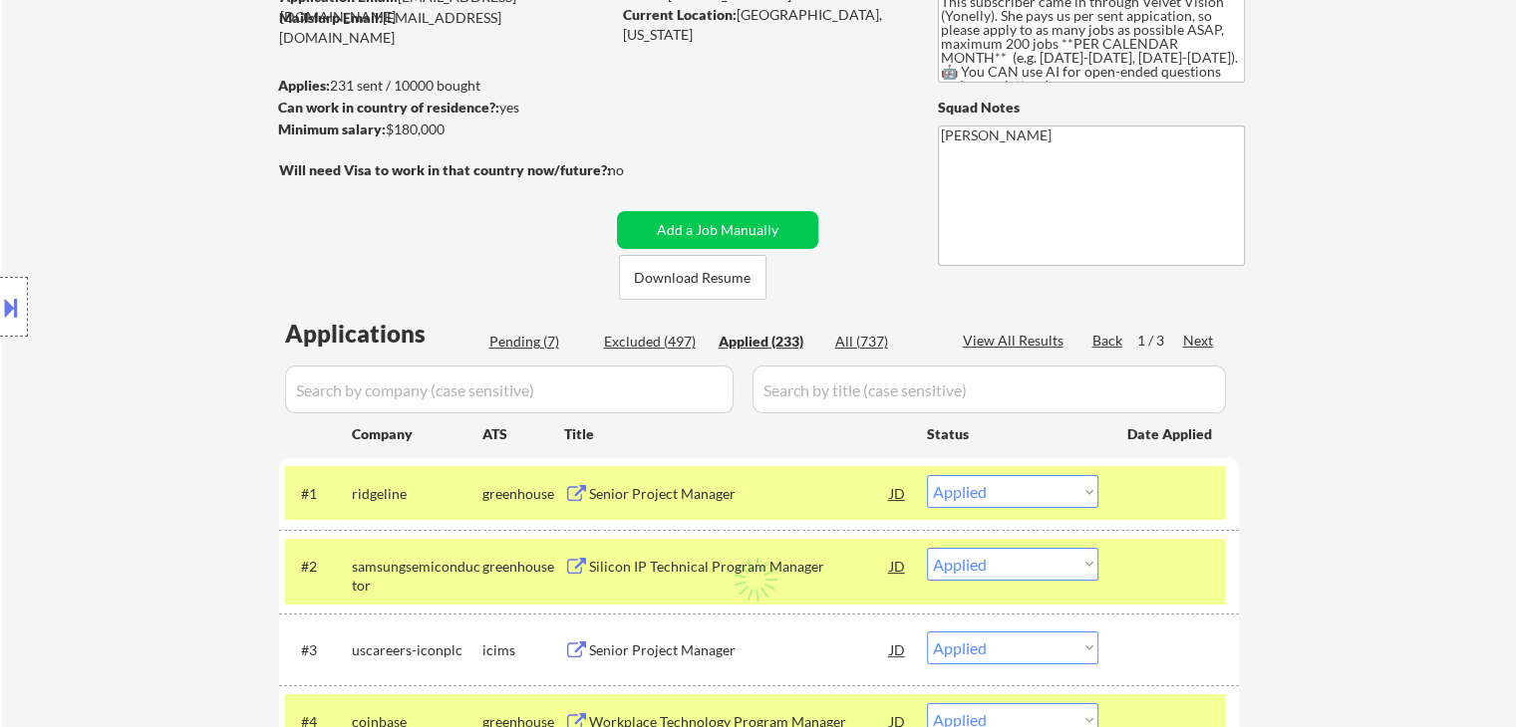
select select ""applied""
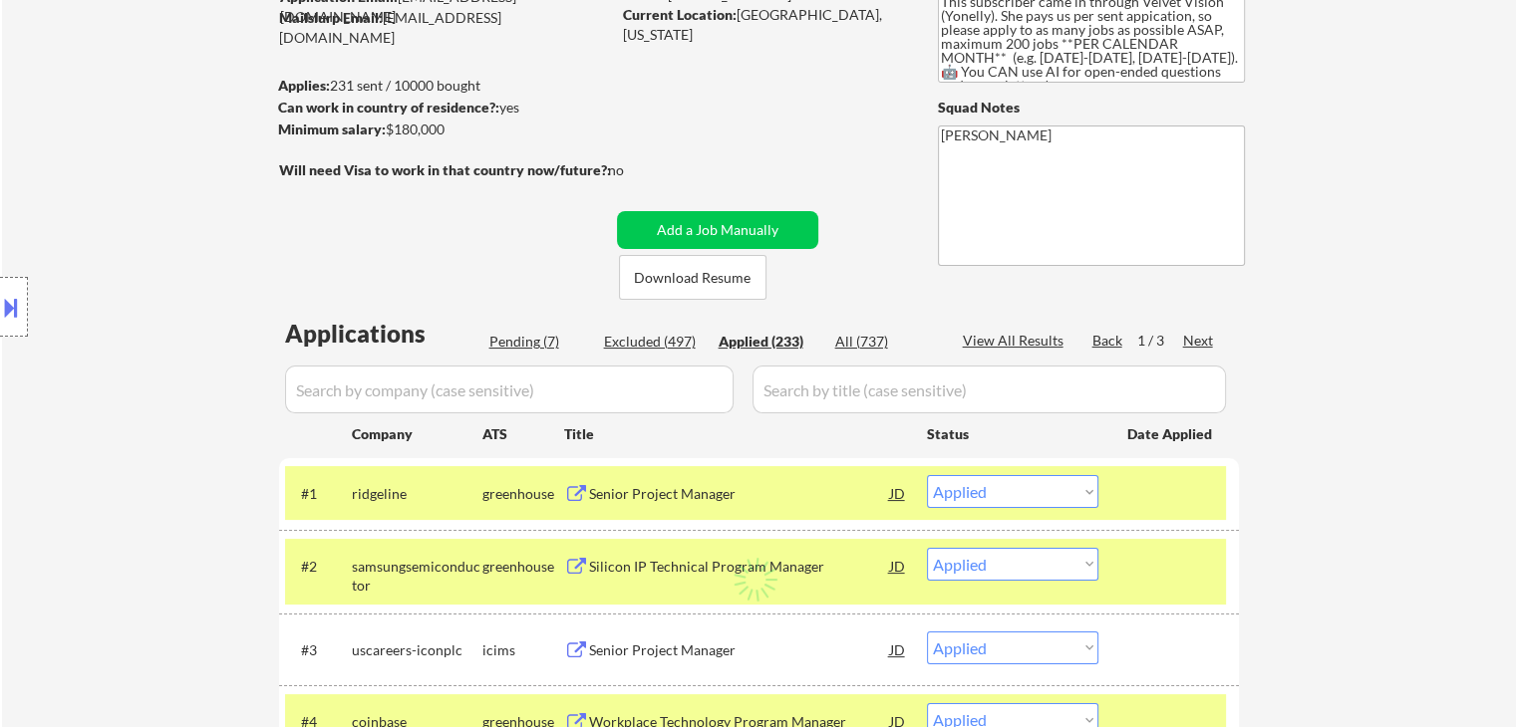
select select ""applied""
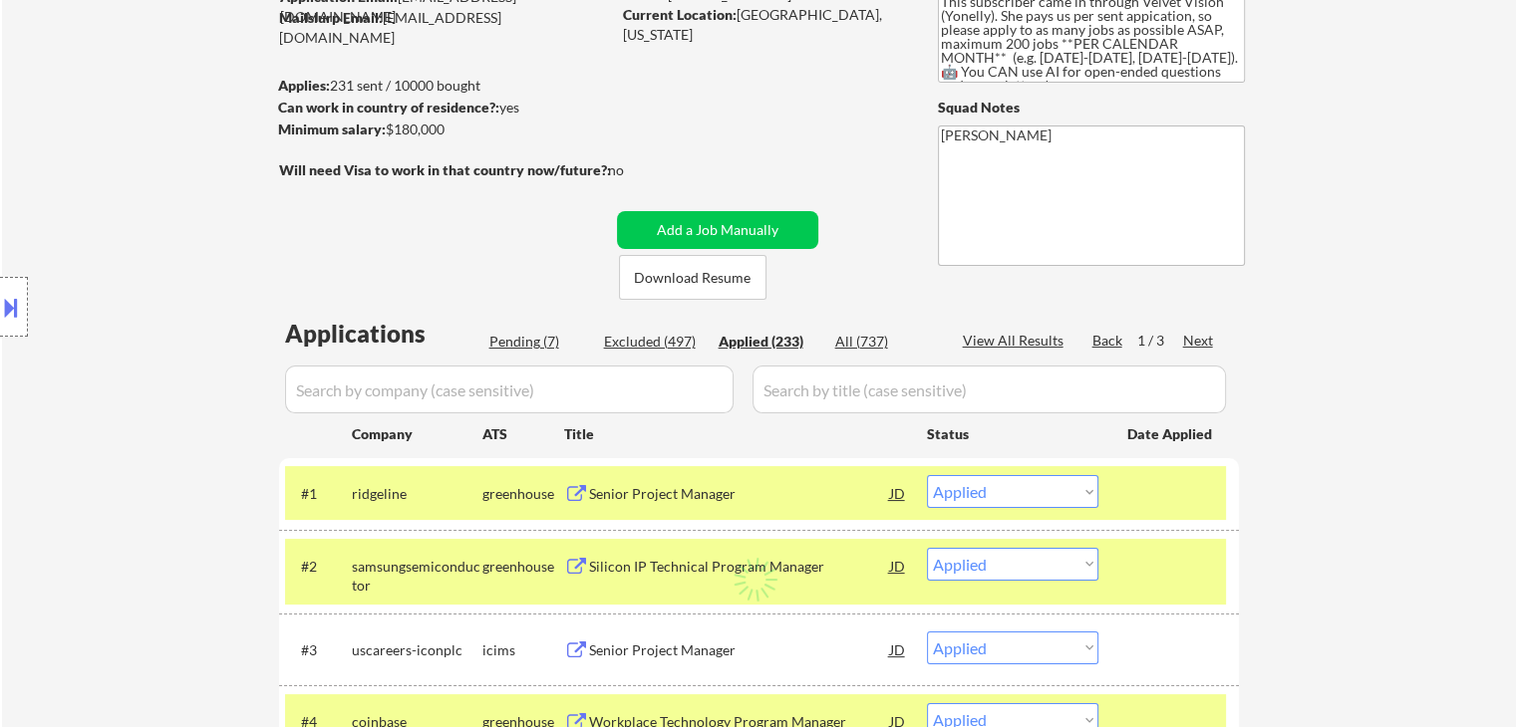
select select ""applied""
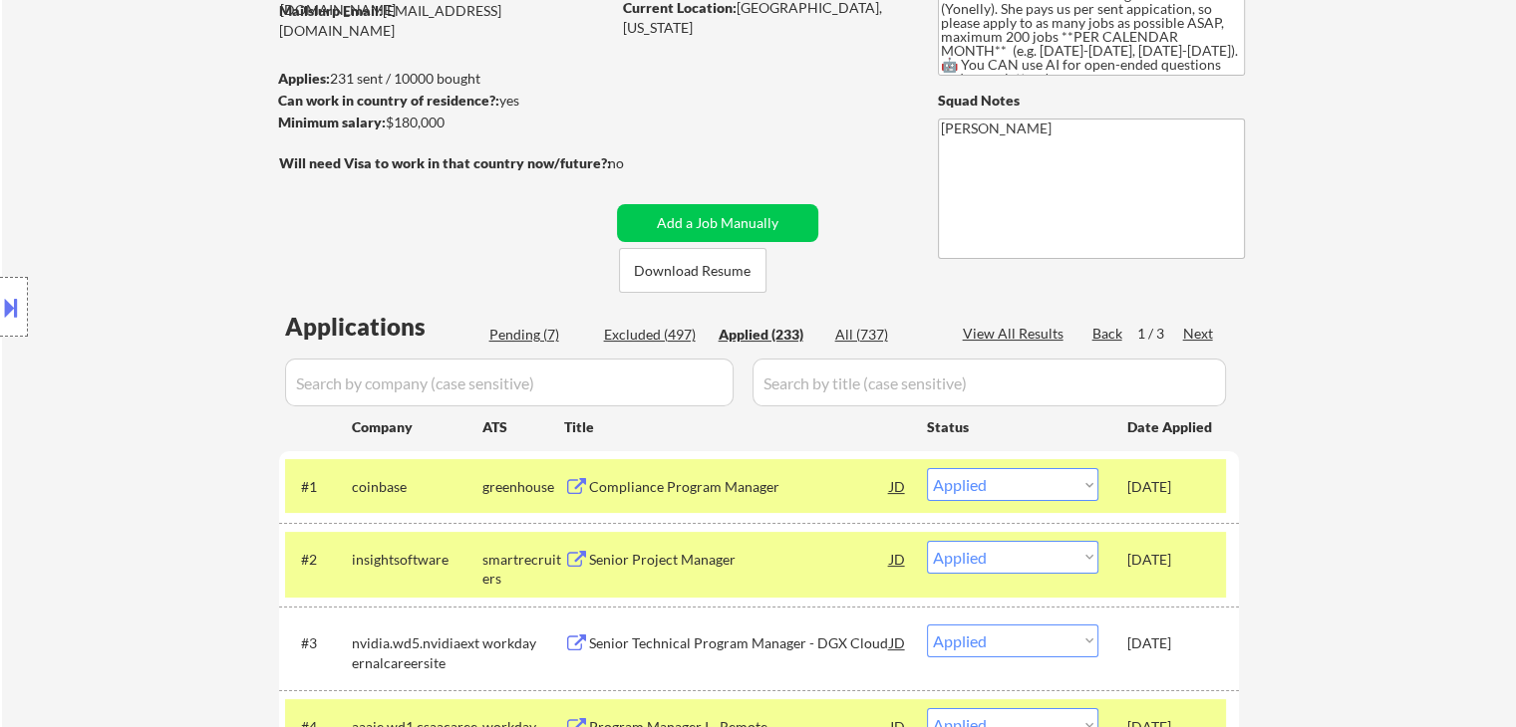
scroll to position [0, 0]
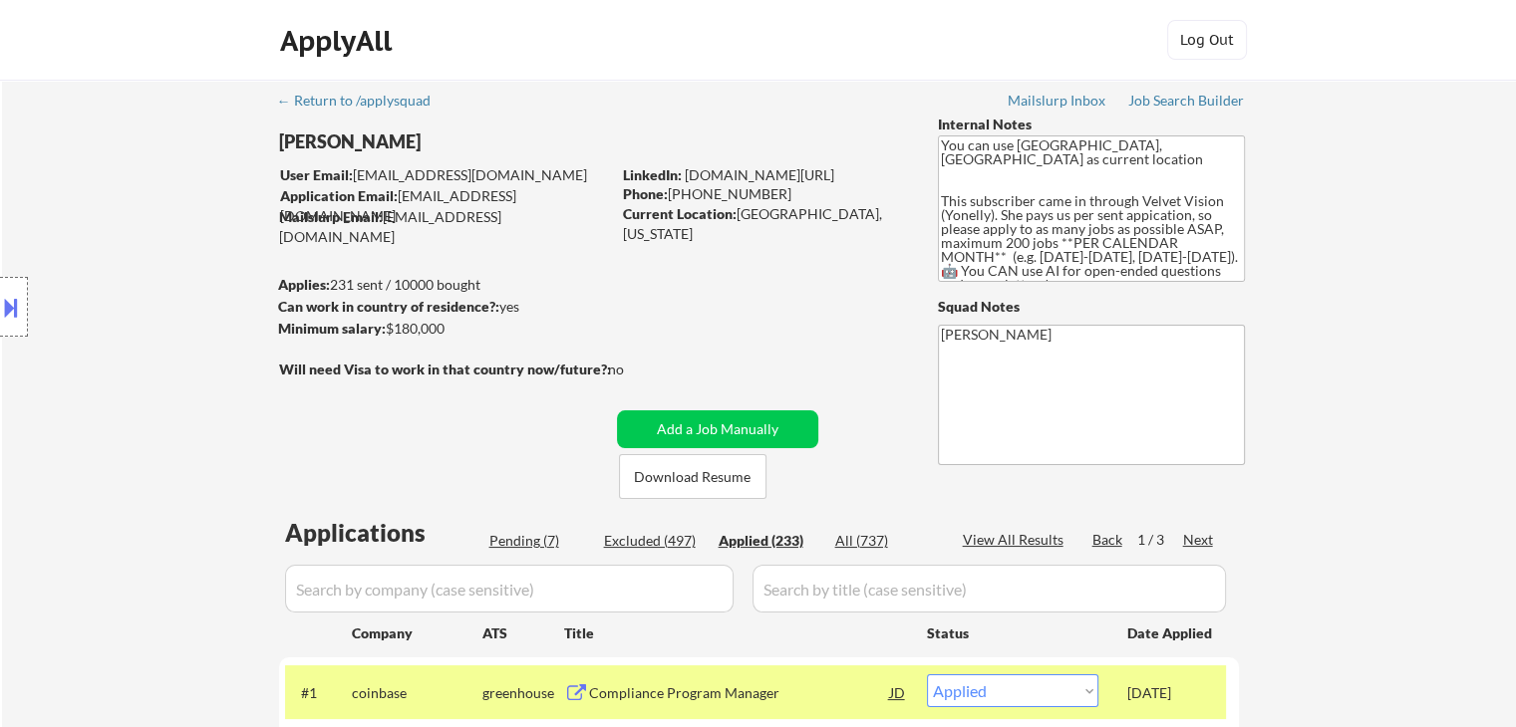
click at [521, 547] on div "Pending (7)" at bounding box center [539, 541] width 100 height 20
select select ""pending""
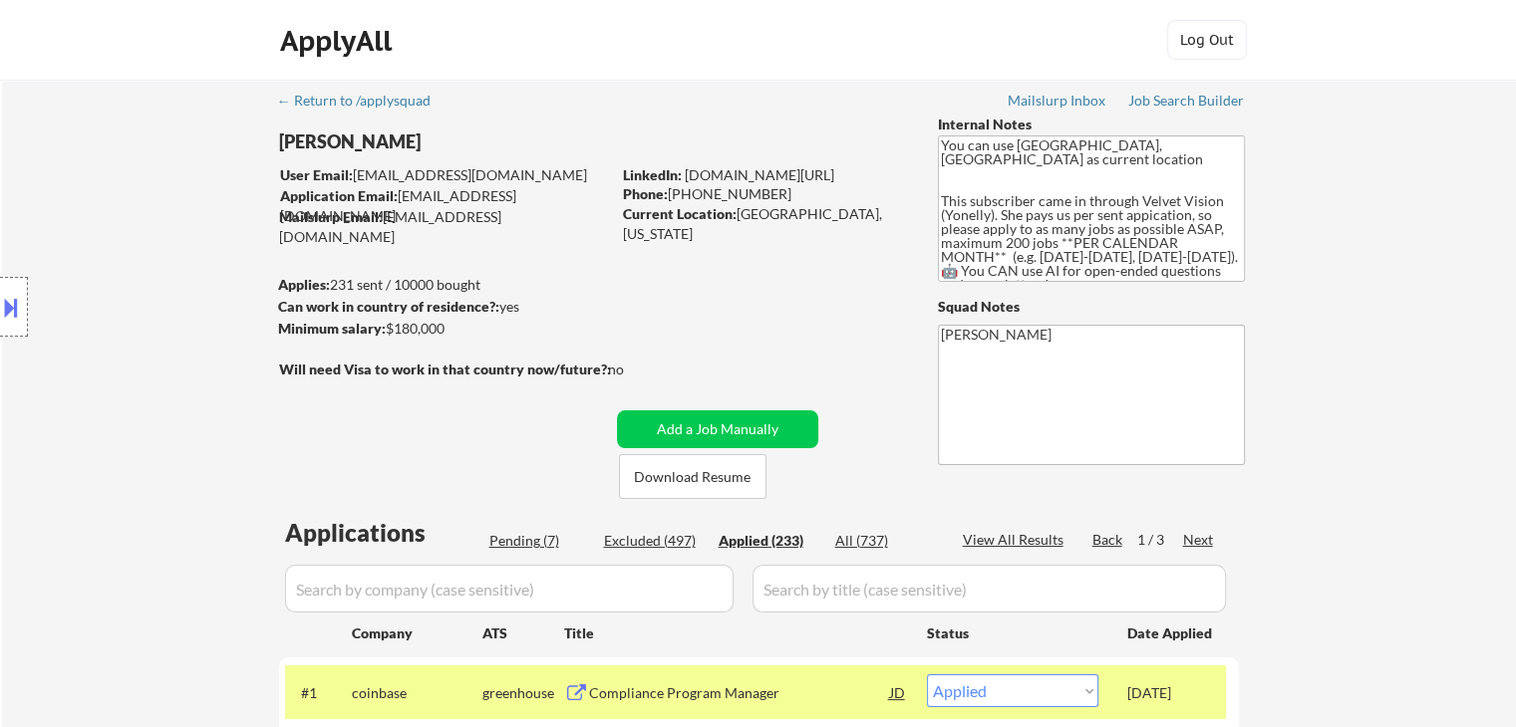
select select ""pending""
click at [138, 334] on div "Location Inclusions:" at bounding box center [178, 308] width 357 height 370
click at [116, 492] on div "← Return to /applysquad Mailslurp Inbox Job Search Builder [PERSON_NAME] User E…" at bounding box center [759, 683] width 1514 height 1206
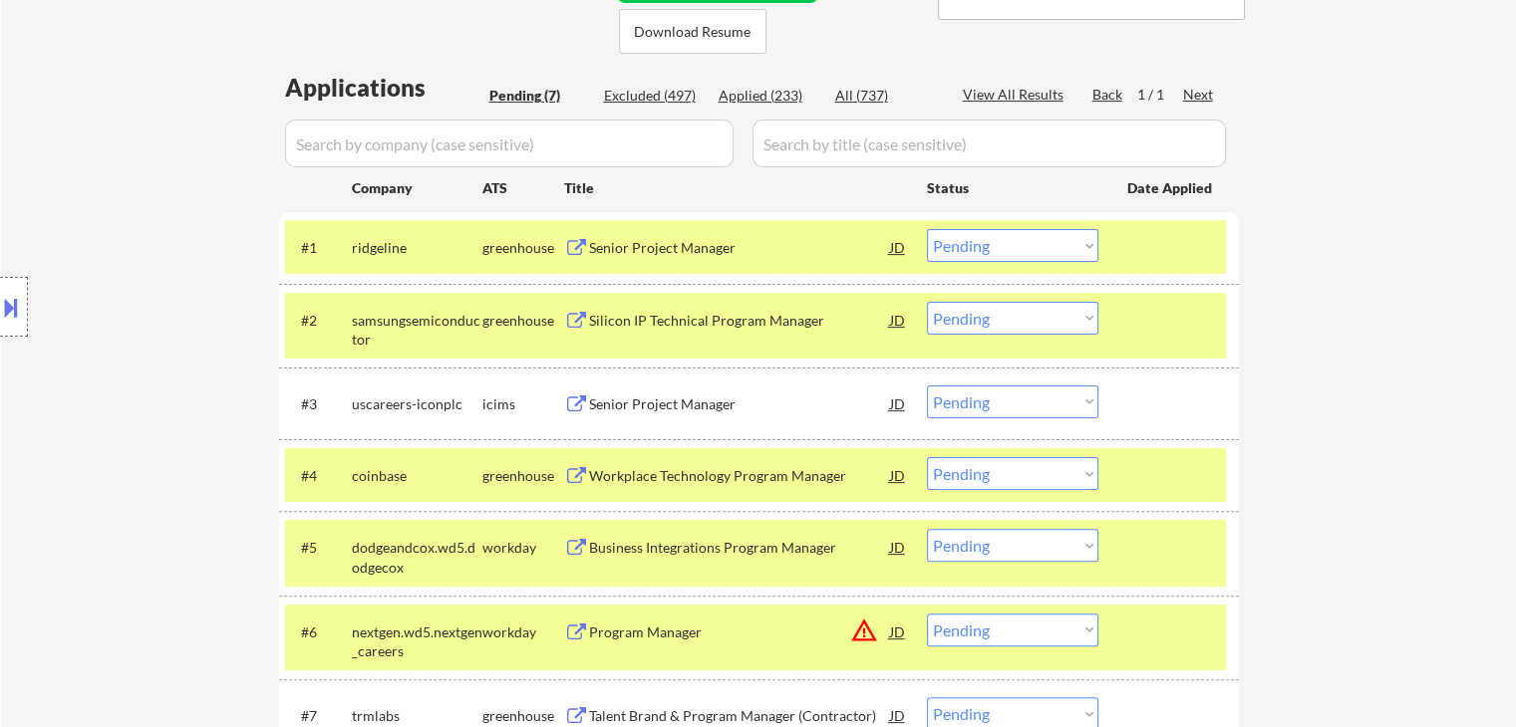
scroll to position [598, 0]
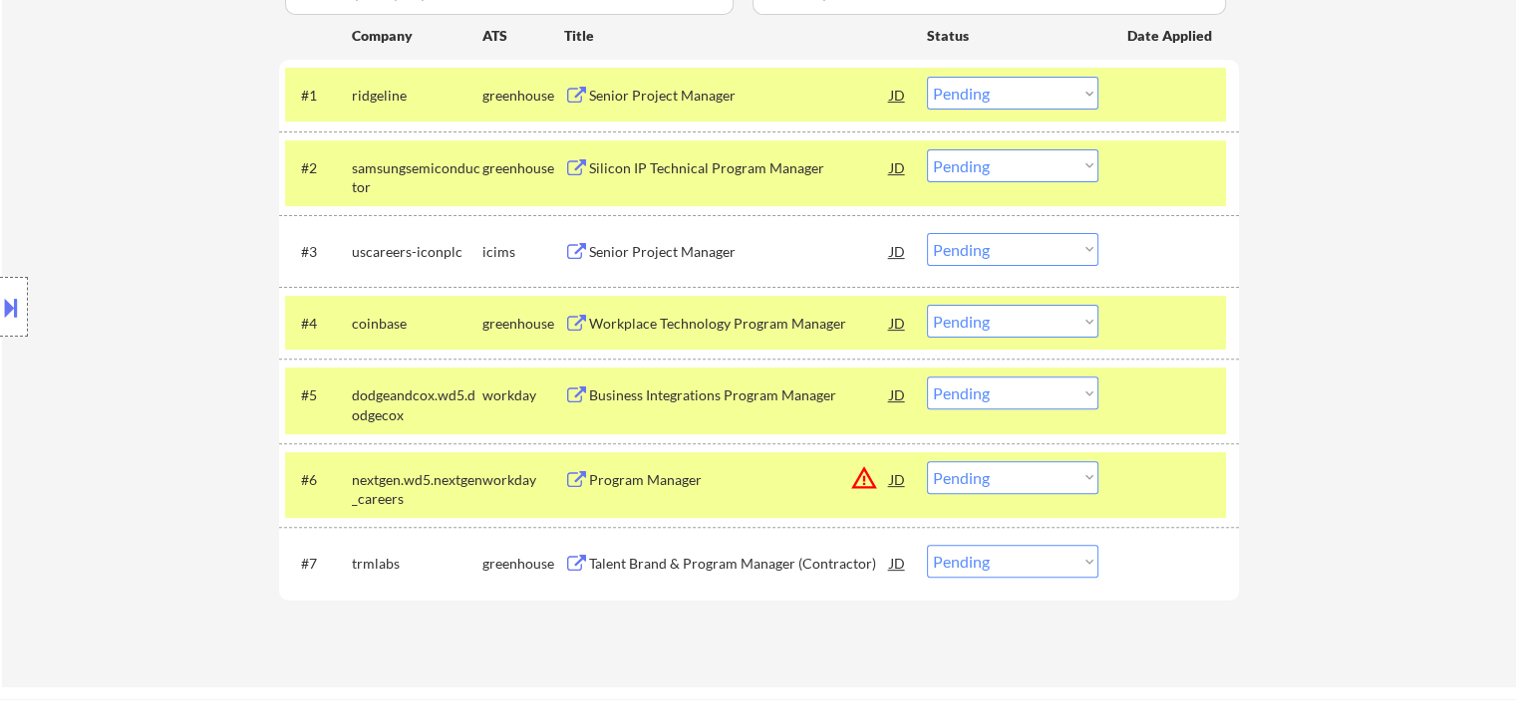
click at [627, 252] on div "Senior Project Manager" at bounding box center [739, 252] width 301 height 20
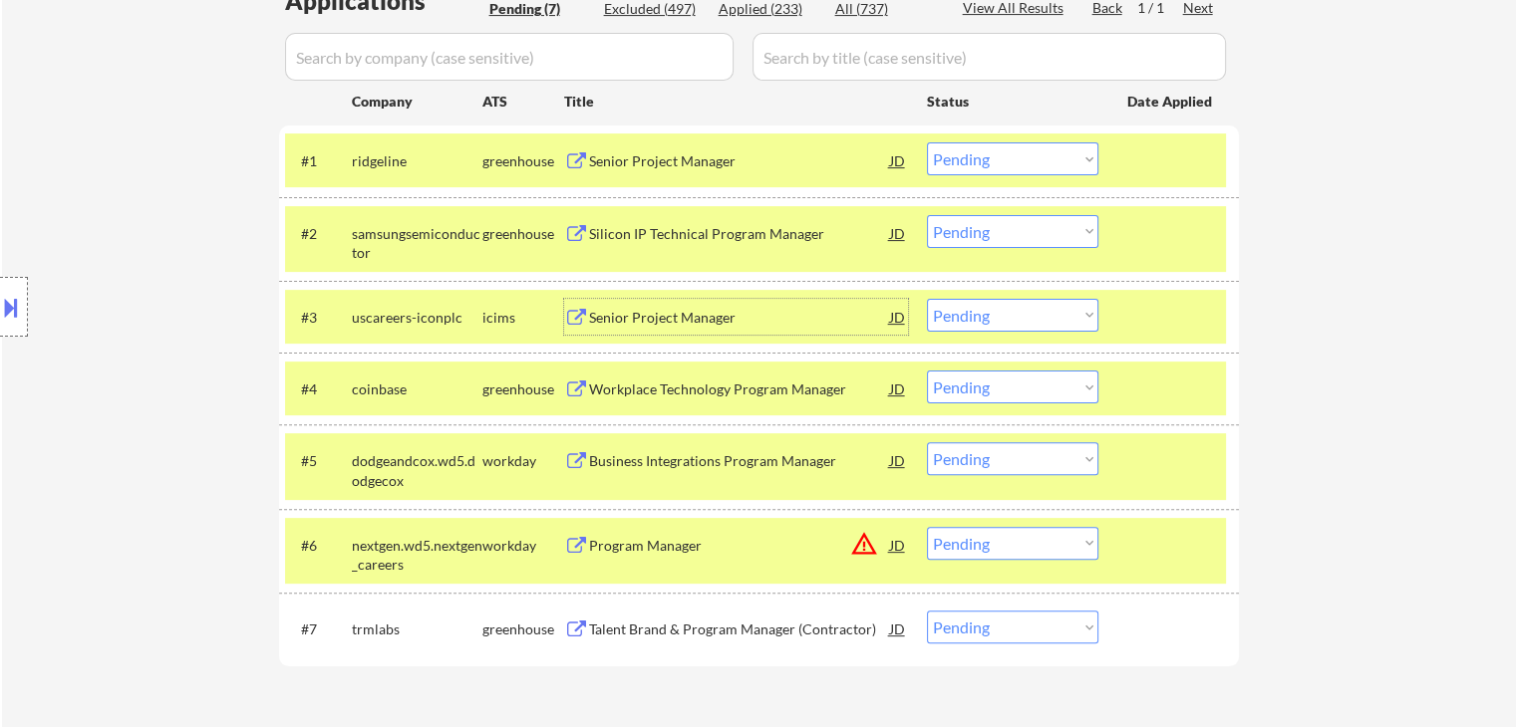
scroll to position [498, 0]
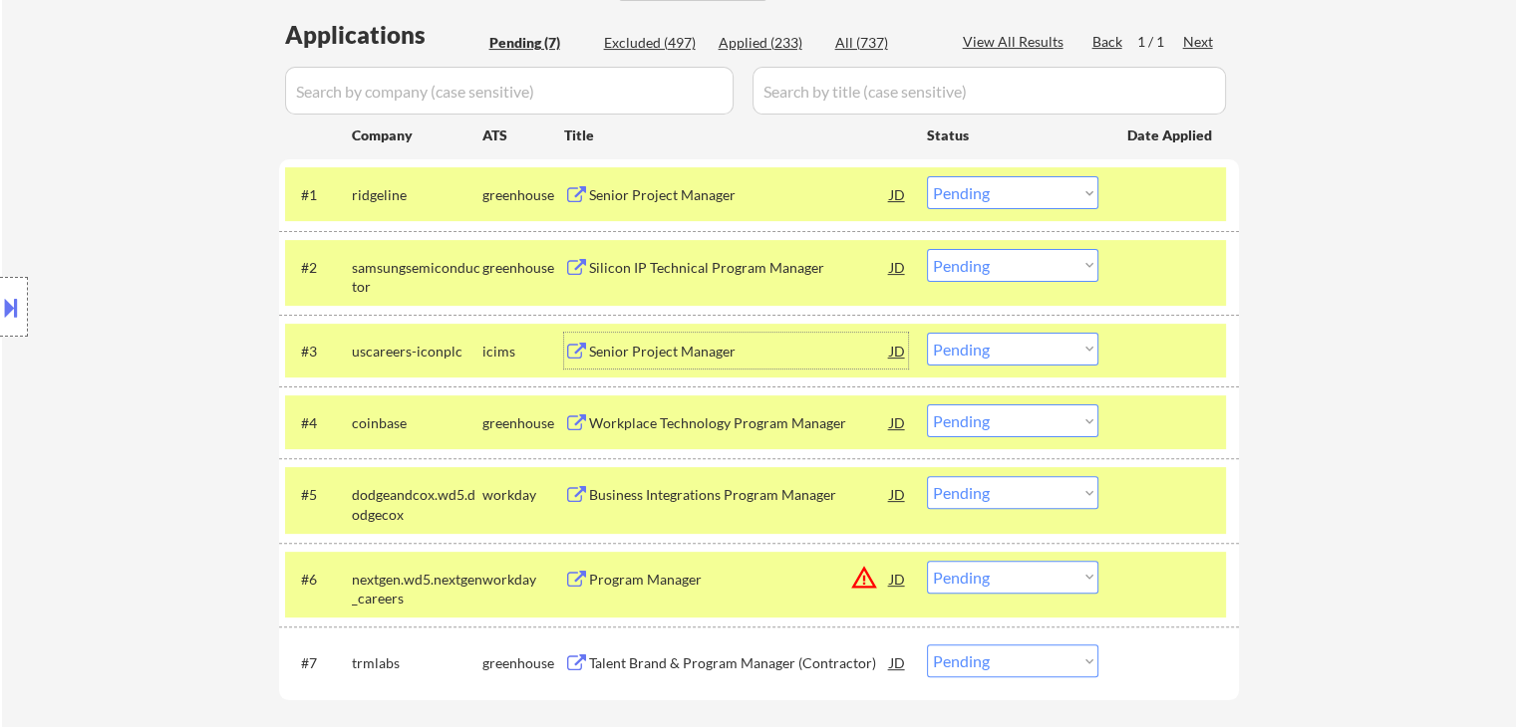
click at [647, 204] on div "Senior Project Manager" at bounding box center [739, 195] width 301 height 20
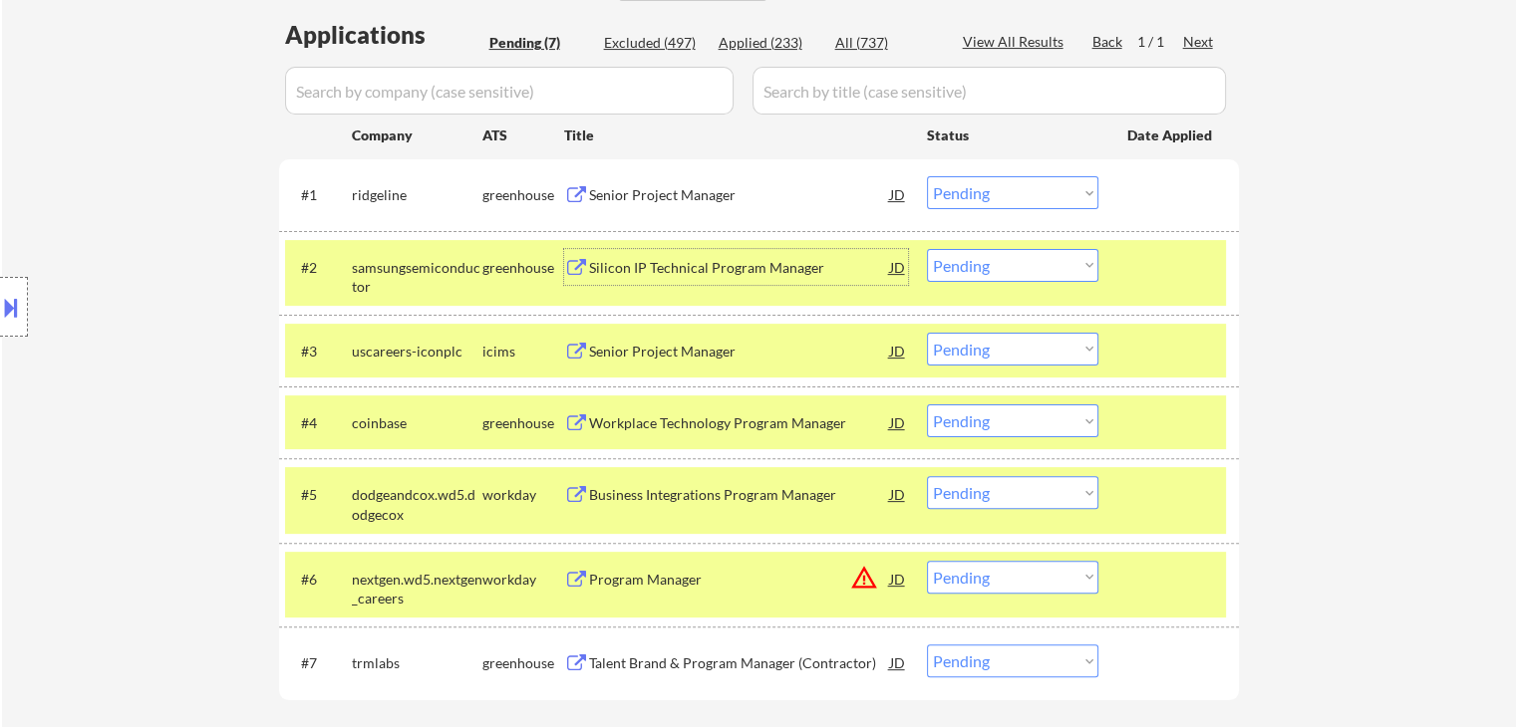
click at [647, 249] on div "Silicon IP Technical Program Manager" at bounding box center [739, 267] width 301 height 36
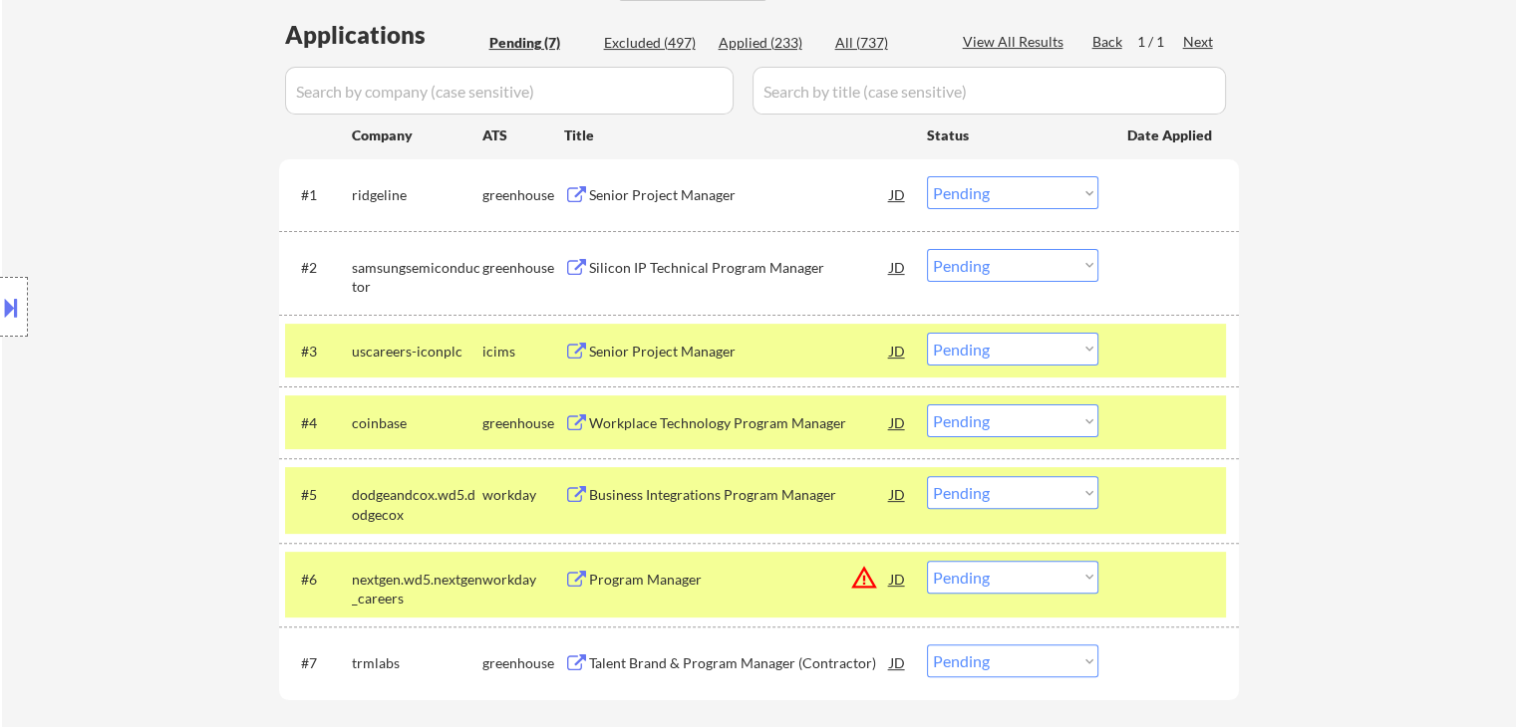
click at [650, 352] on div "Senior Project Manager" at bounding box center [739, 352] width 301 height 20
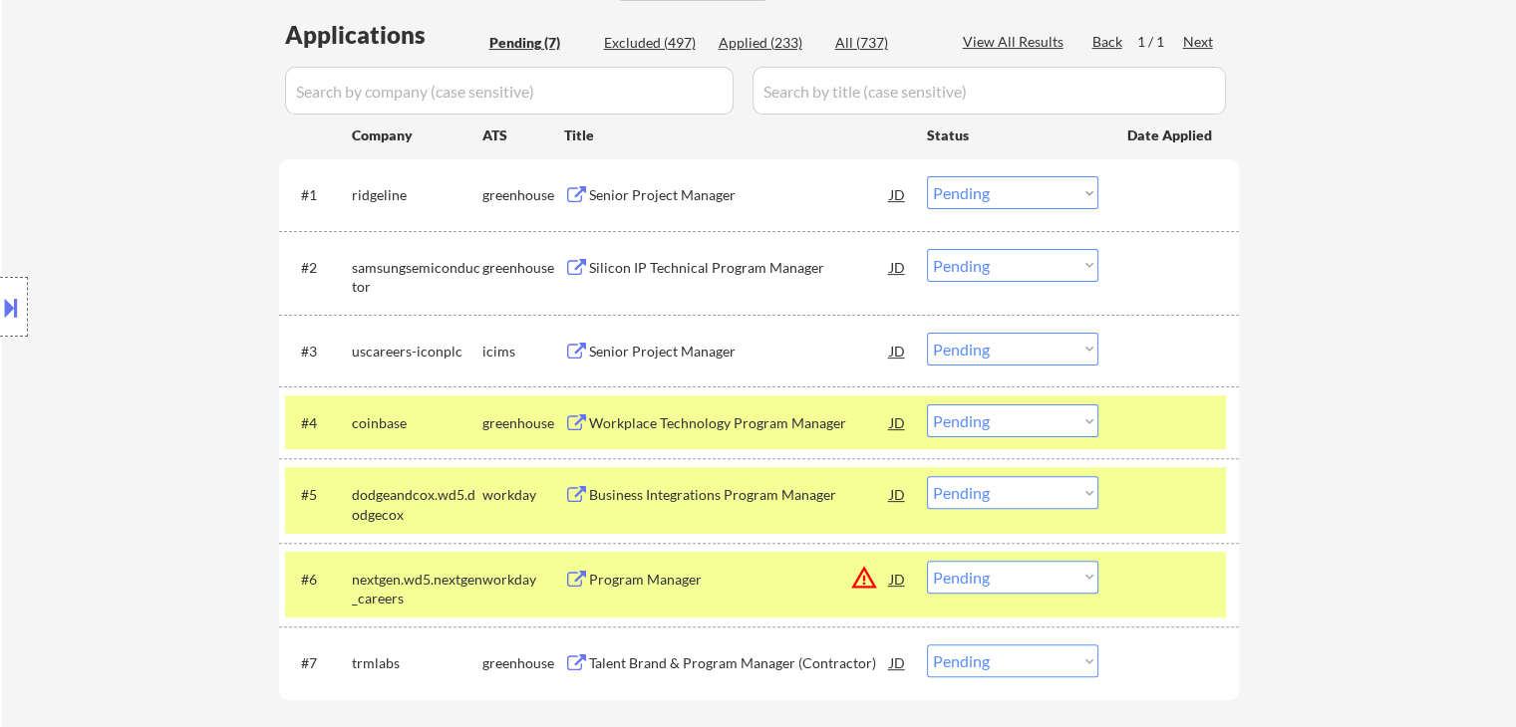
click at [669, 399] on div "#4 coinbase greenhouse Workplace Technology Program Manager JD Choose an option…" at bounding box center [755, 423] width 941 height 54
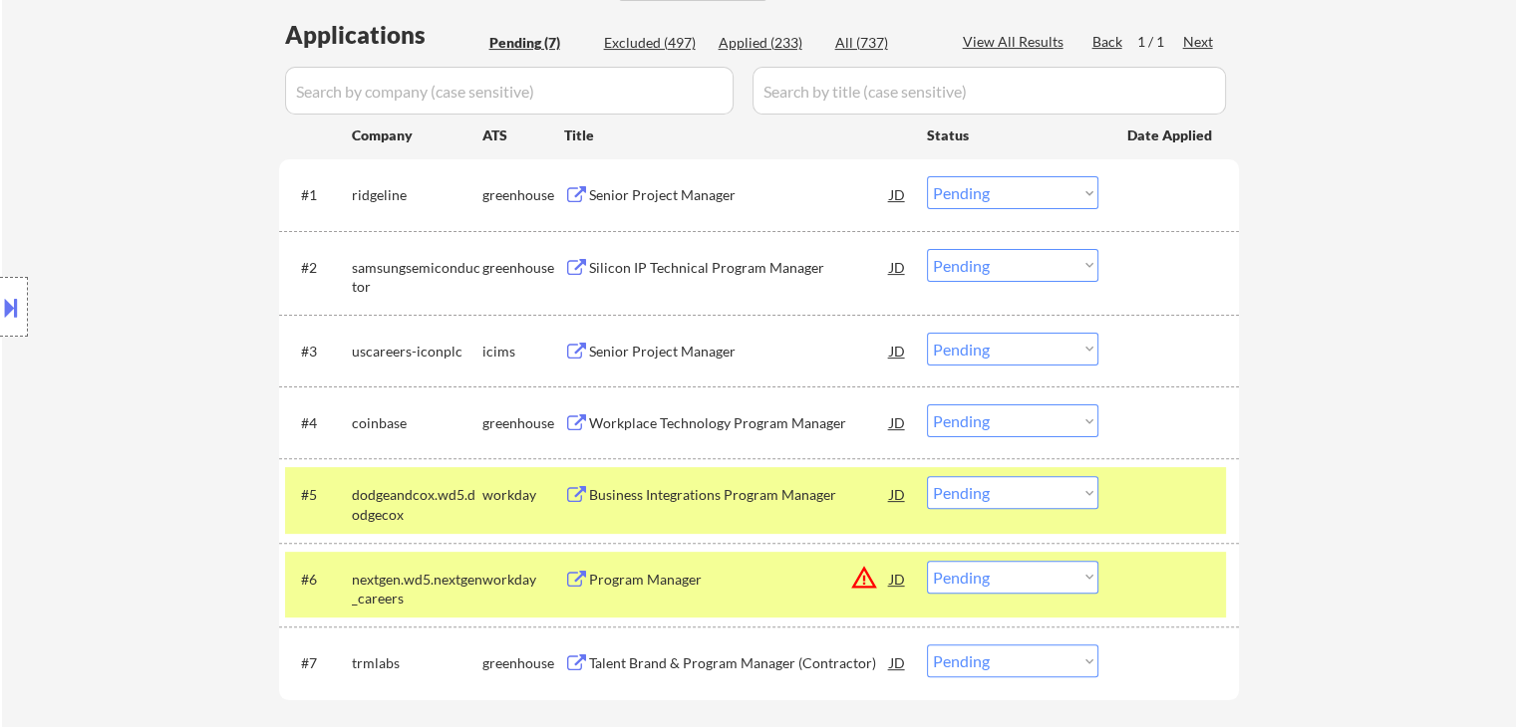
click at [647, 495] on div "Business Integrations Program Manager" at bounding box center [739, 495] width 301 height 20
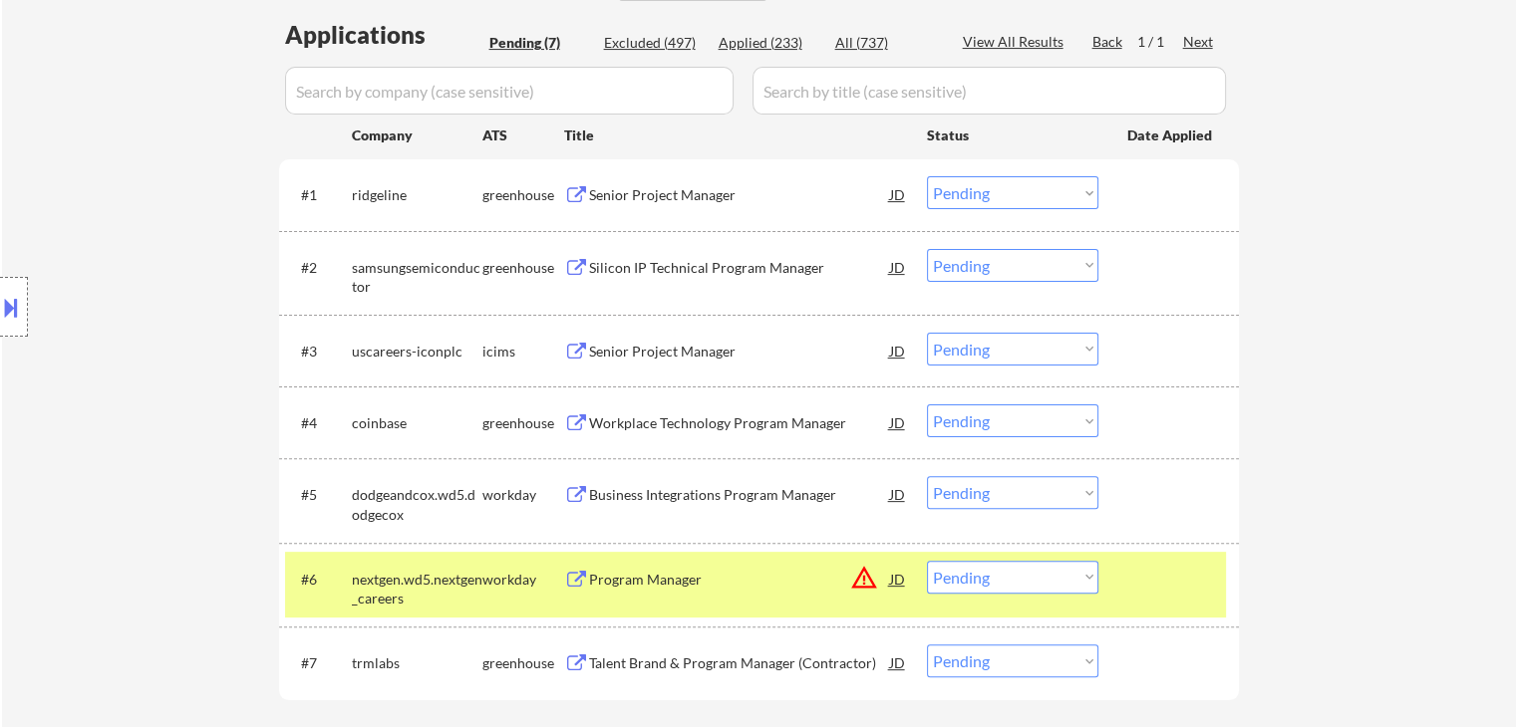
click at [626, 583] on div "Program Manager" at bounding box center [739, 580] width 301 height 20
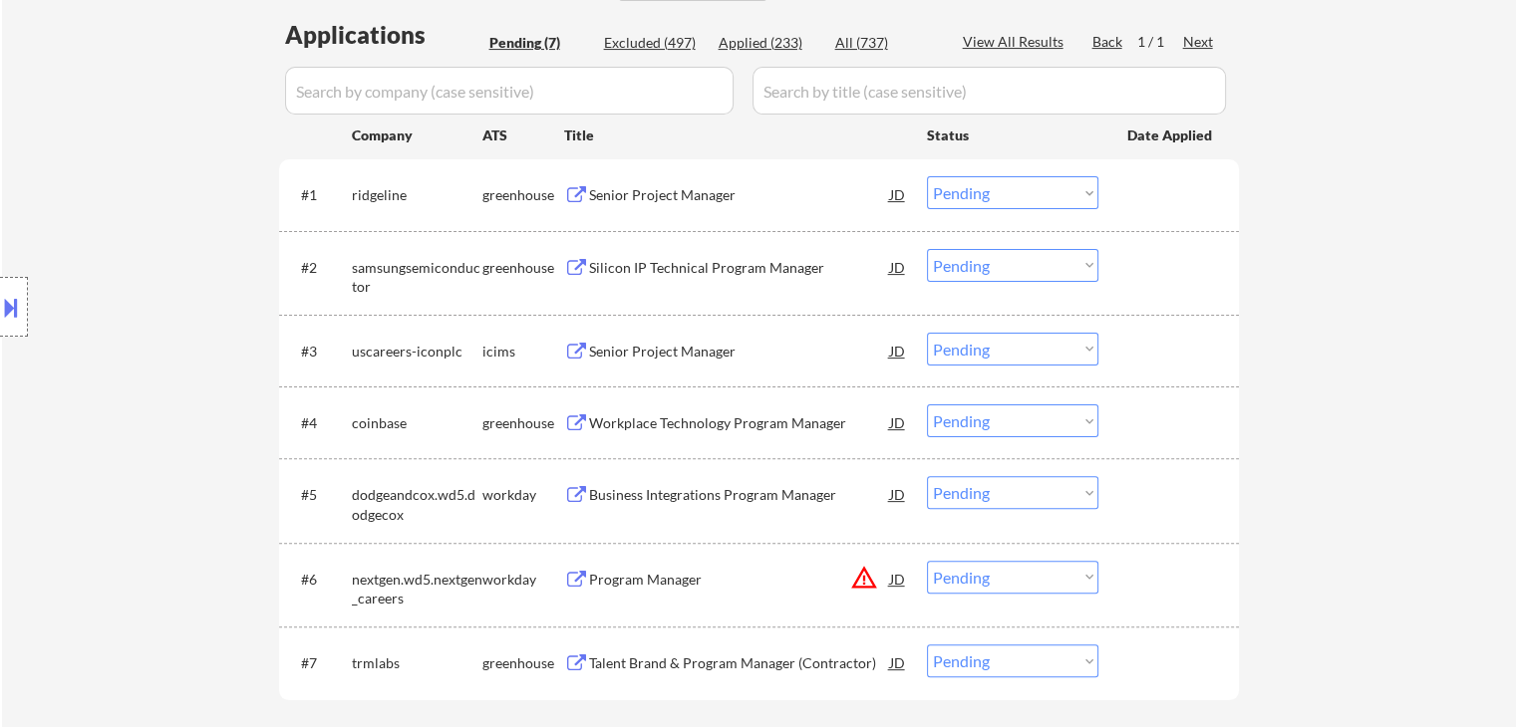
click at [618, 667] on div "Talent Brand & Program Manager (Contractor)" at bounding box center [739, 664] width 301 height 20
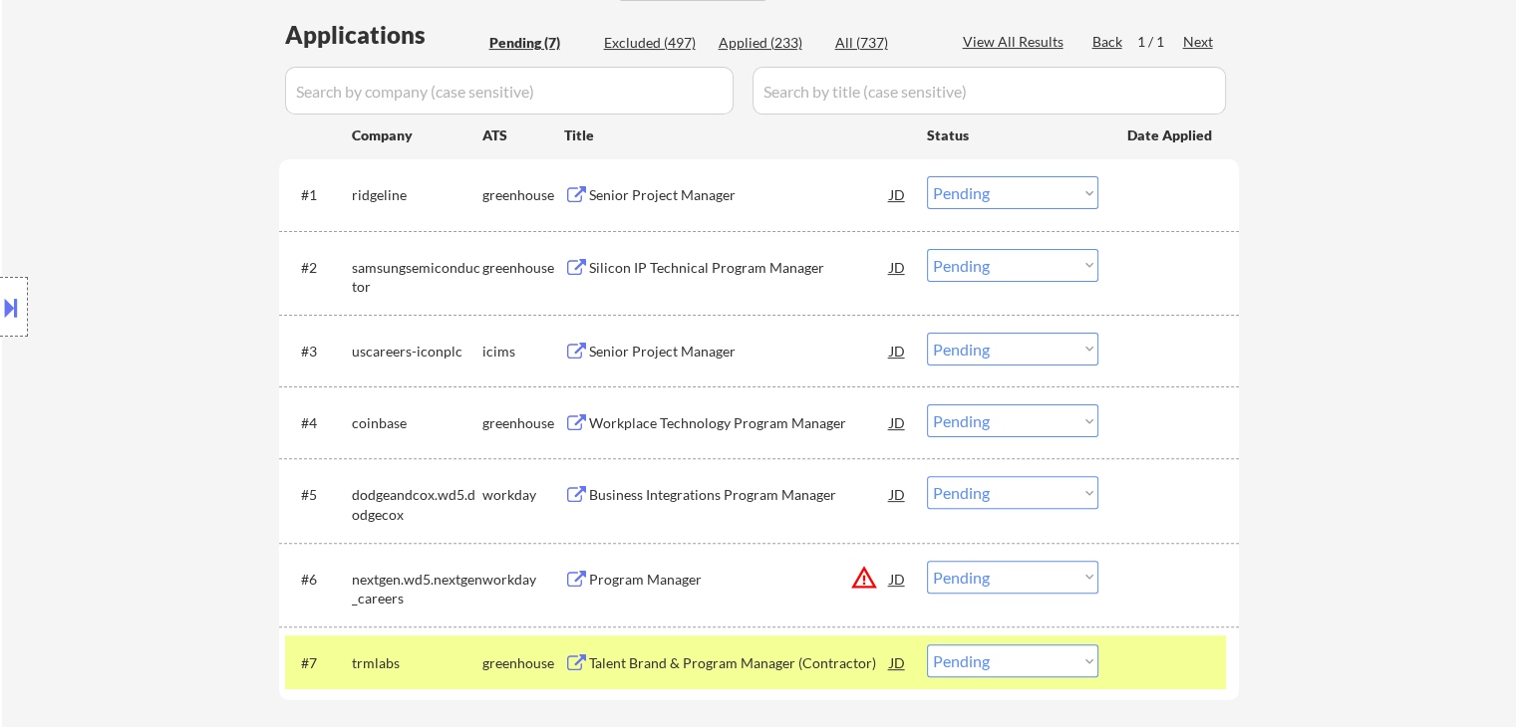
select select ""pending""
